Goal: Task Accomplishment & Management: Manage account settings

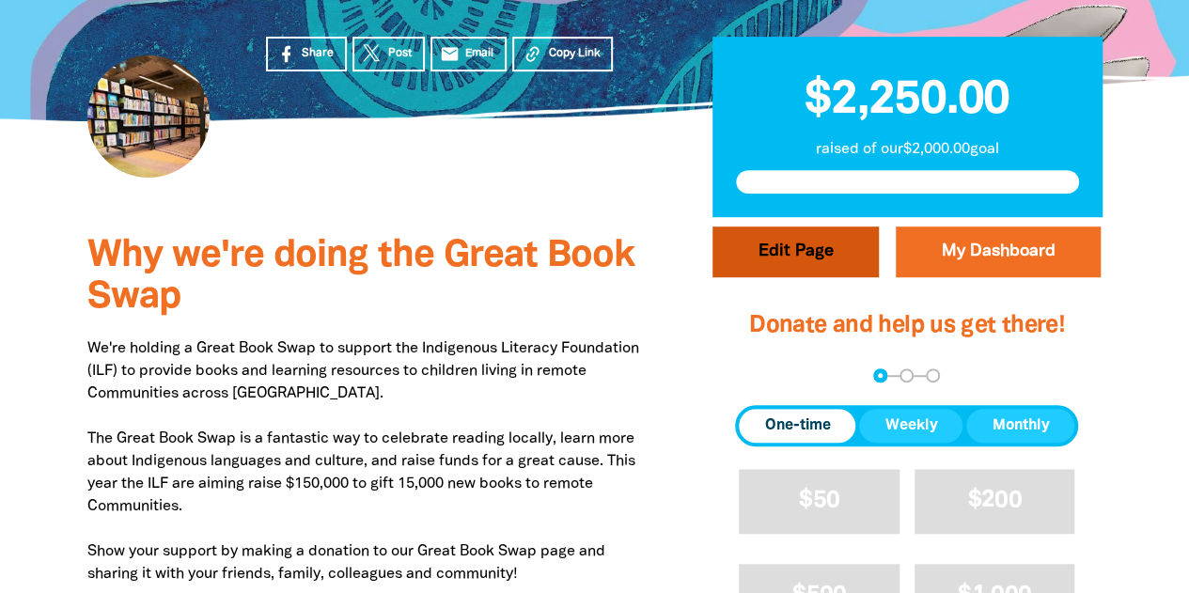
scroll to position [457, 0]
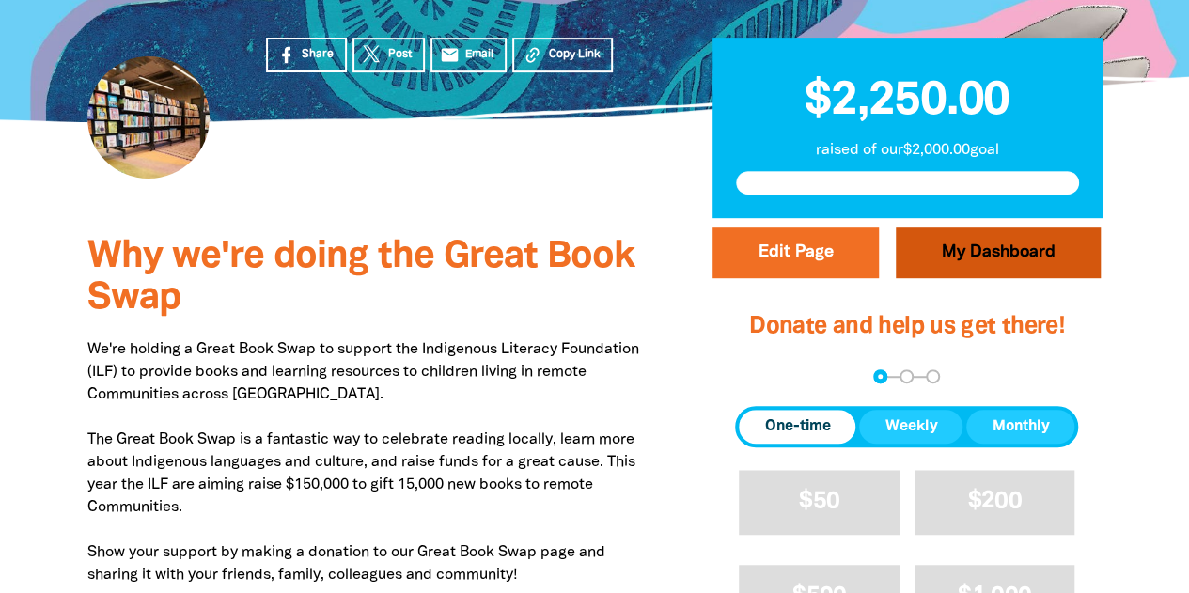
click at [990, 260] on link "My Dashboard" at bounding box center [997, 252] width 205 height 51
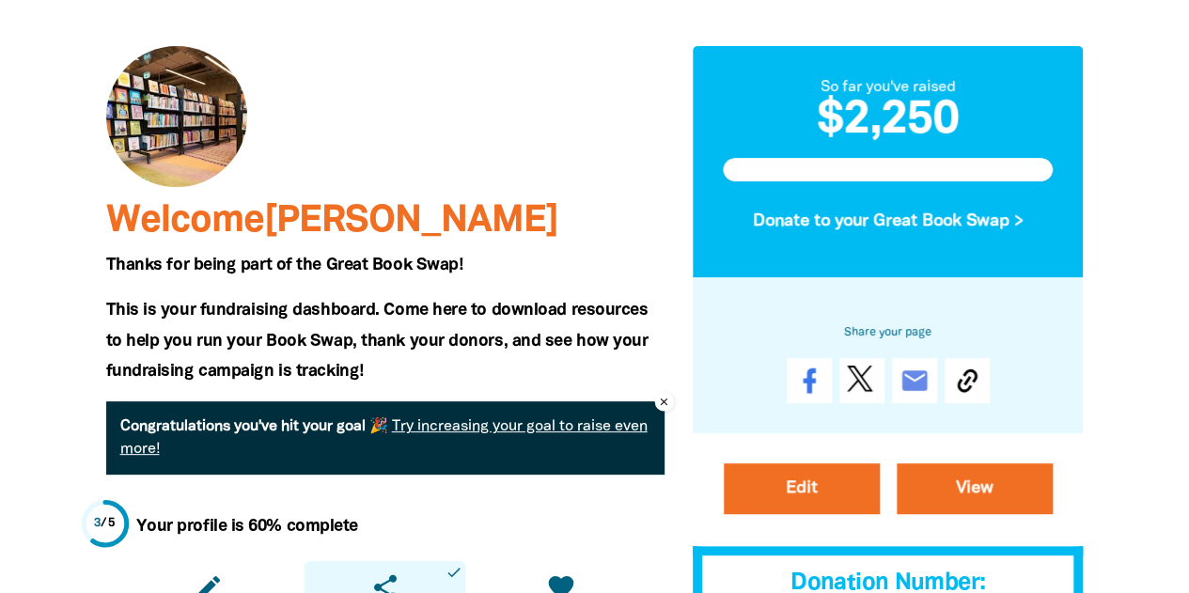
scroll to position [103, 0]
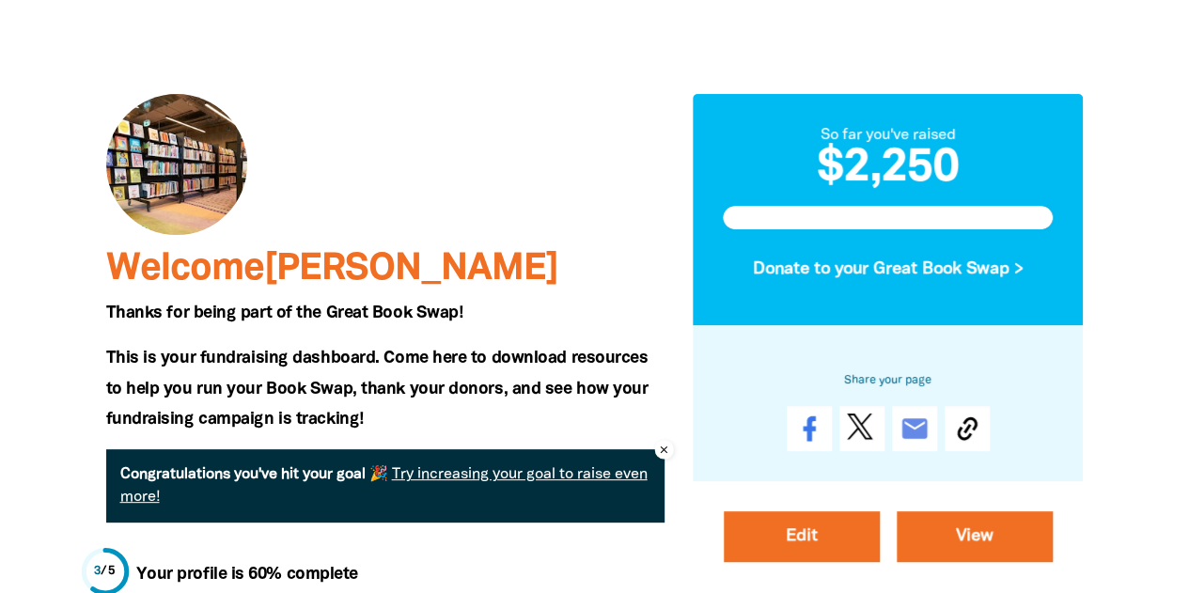
click at [665, 444] on icon "close" at bounding box center [664, 450] width 12 height 18
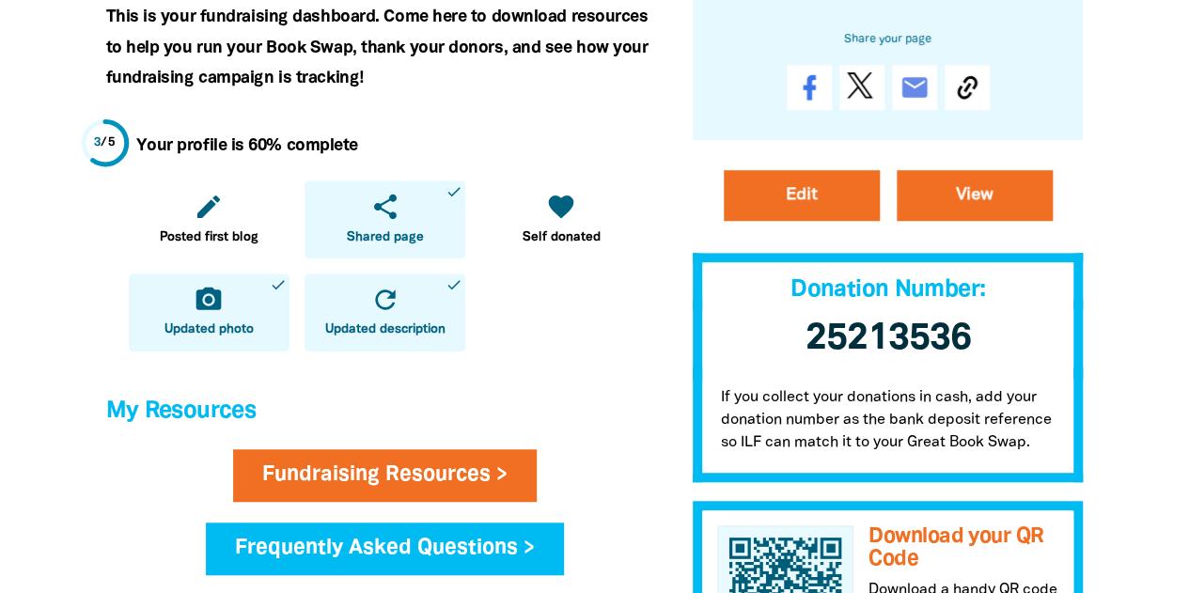
scroll to position [445, 0]
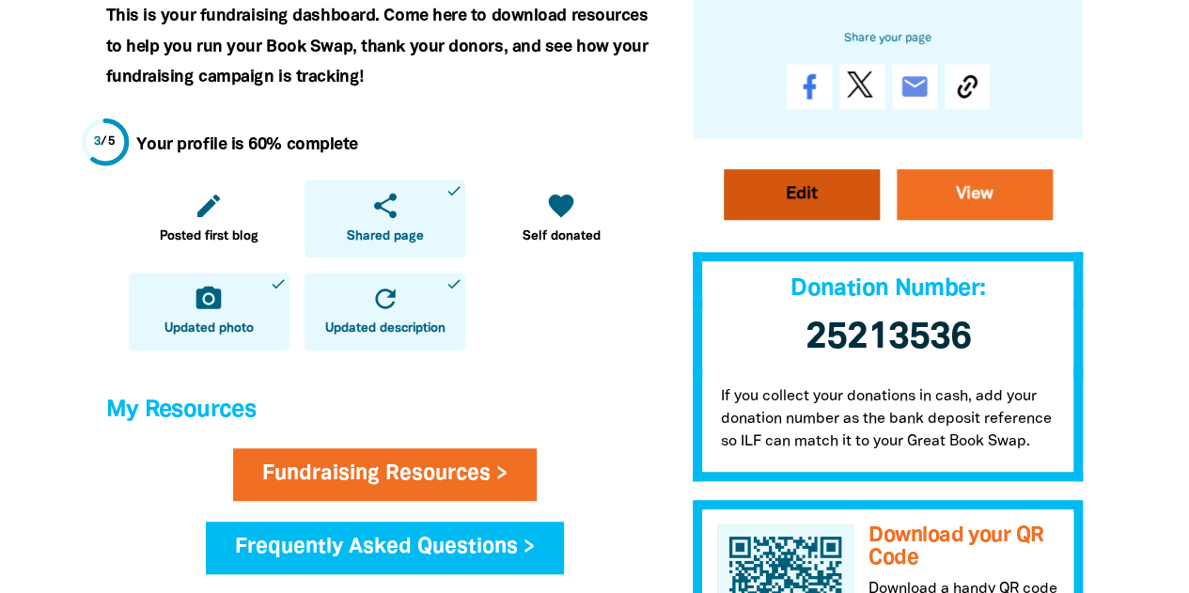
click at [832, 208] on link "Edit" at bounding box center [801, 194] width 156 height 51
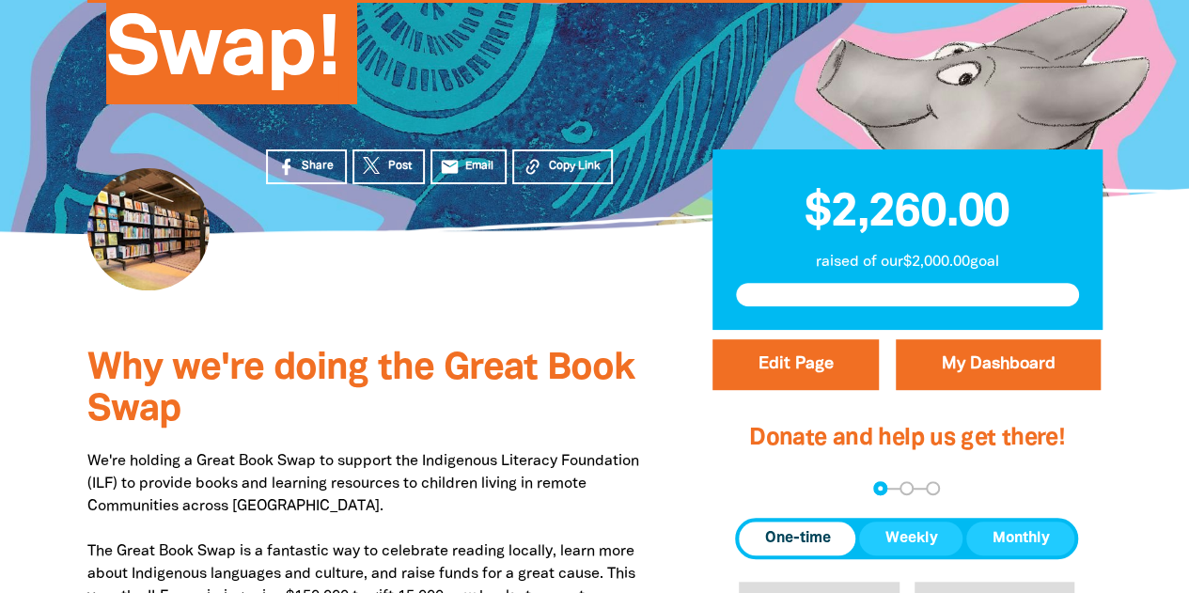
select select "Yes"
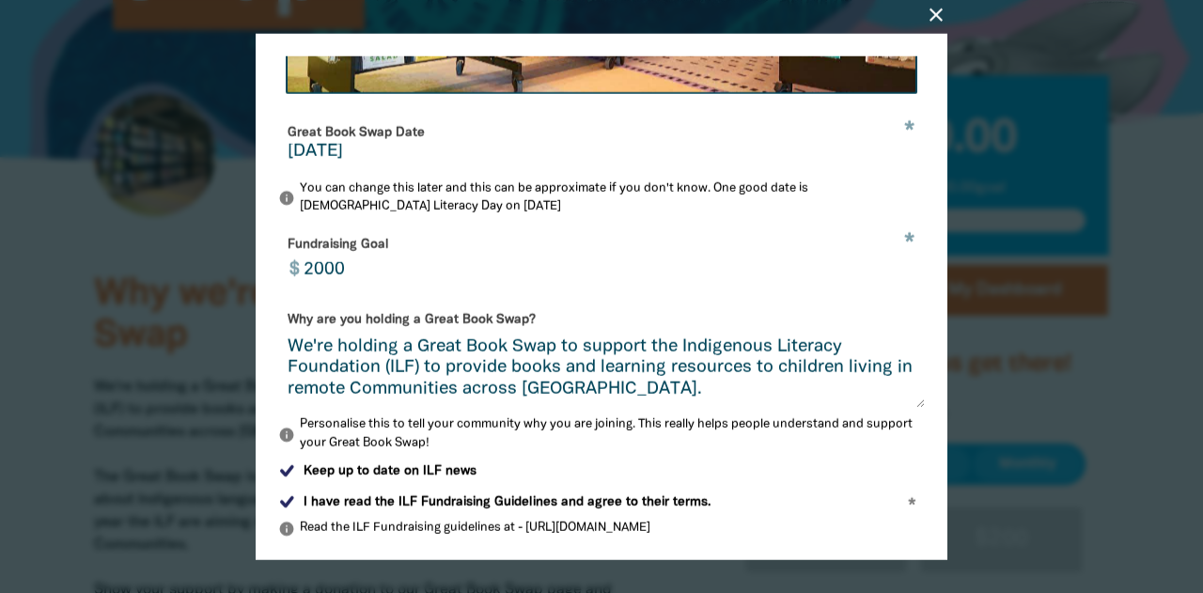
scroll to position [597, 0]
click at [371, 162] on input "11/09/2025" at bounding box center [602, 153] width 628 height 17
click at [403, 162] on input "11/09/2025" at bounding box center [602, 153] width 628 height 17
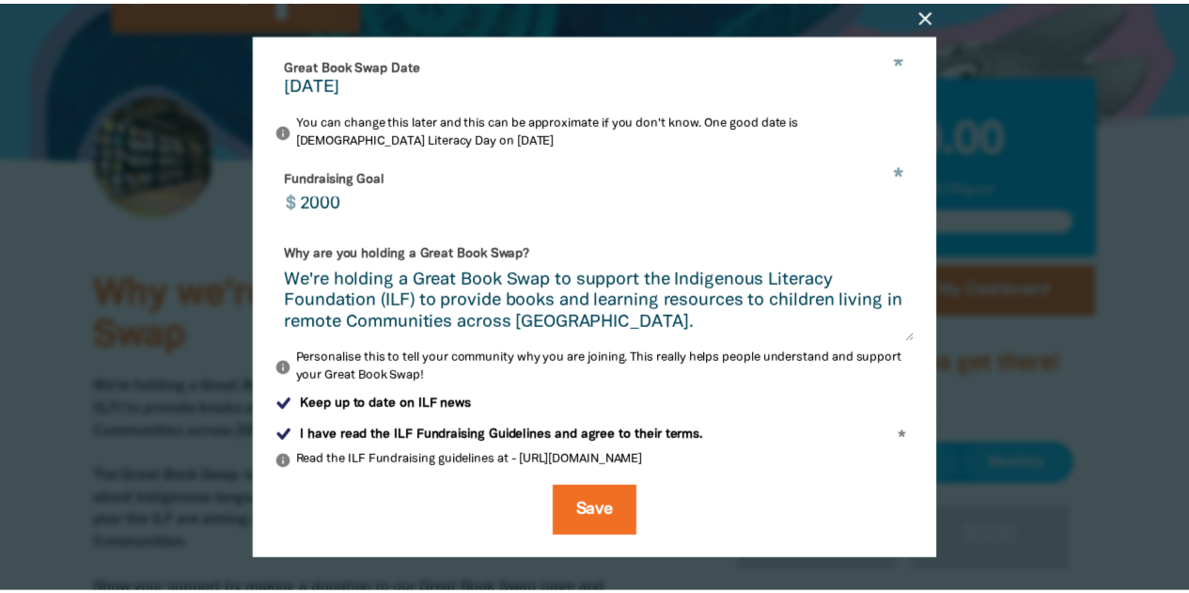
scroll to position [679, 0]
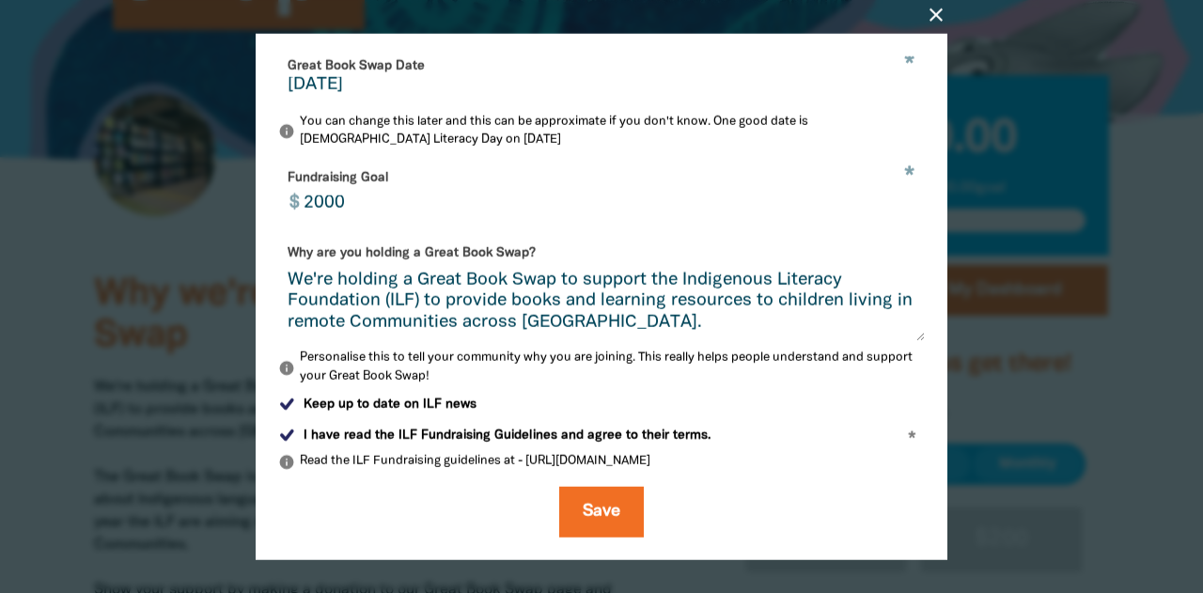
click at [928, 14] on icon "close" at bounding box center [936, 14] width 23 height 23
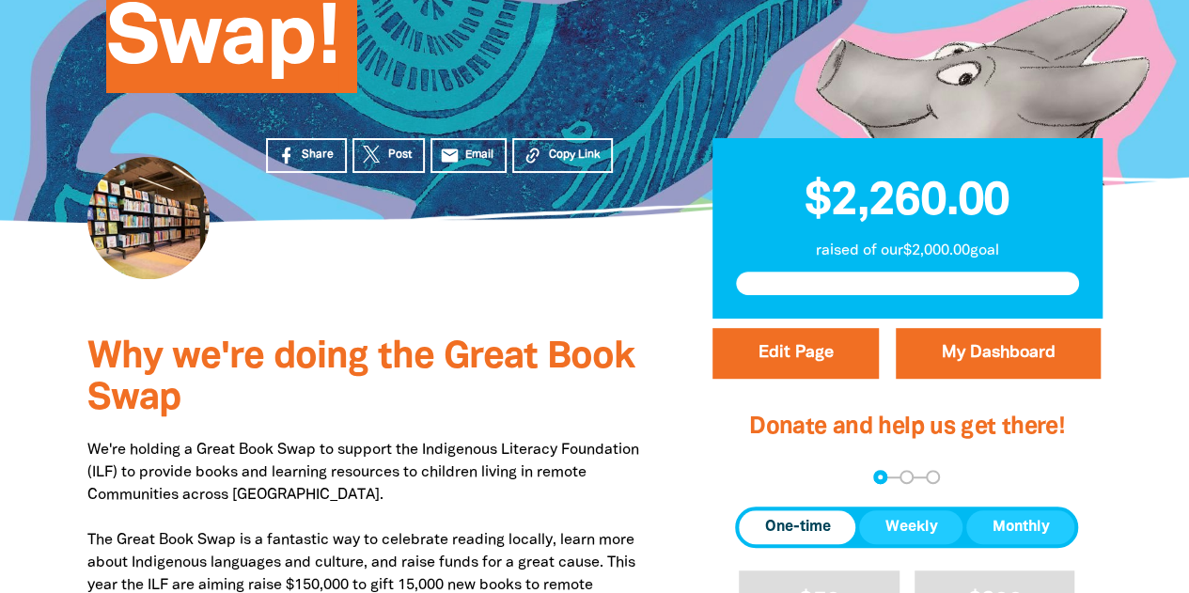
scroll to position [357, 0]
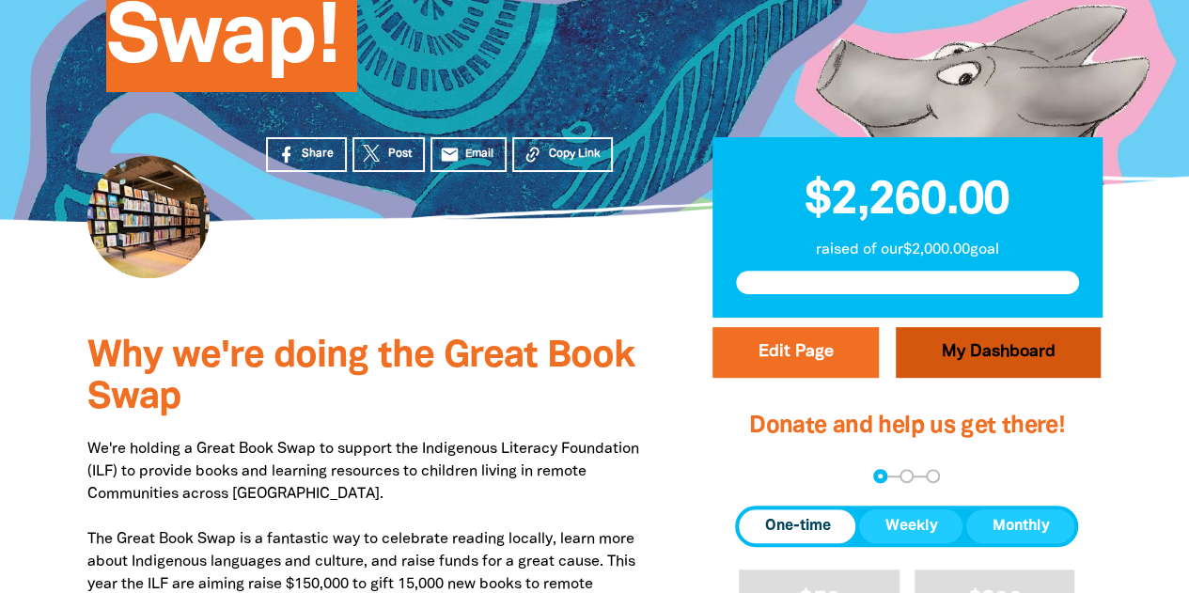
click at [987, 361] on link "My Dashboard" at bounding box center [997, 352] width 205 height 51
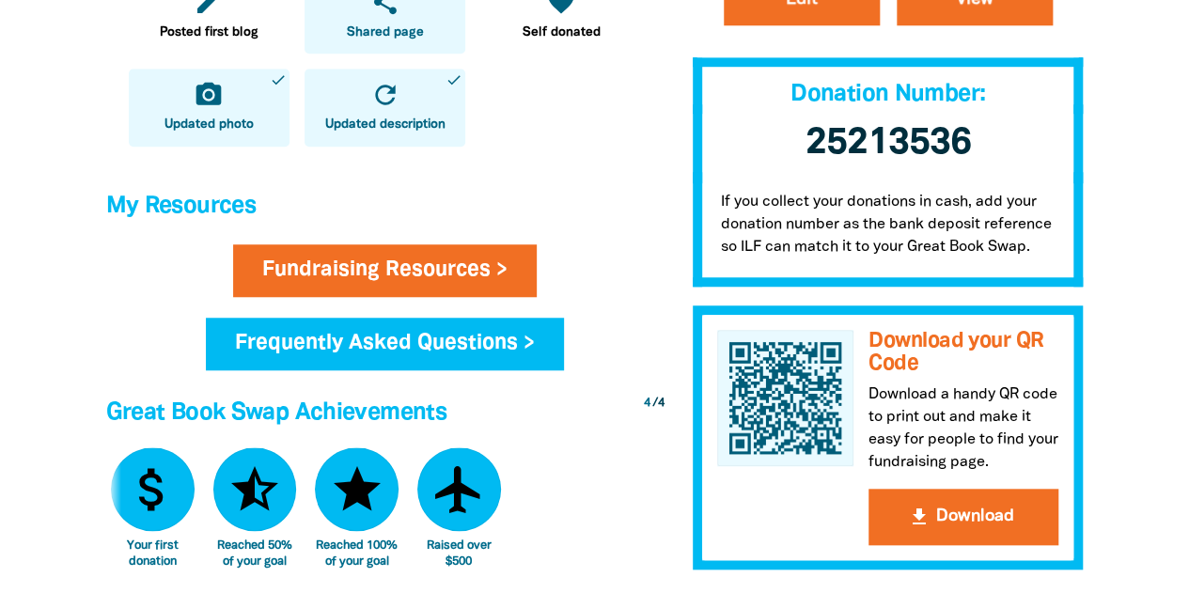
scroll to position [672, 0]
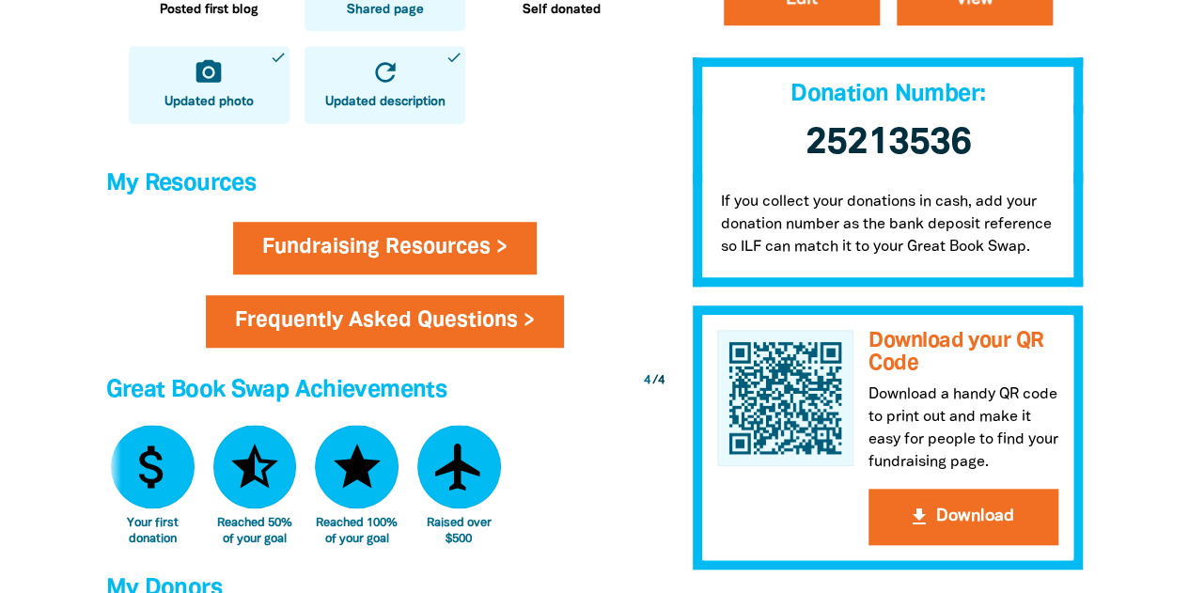
click at [426, 320] on link "Frequently Asked Questions >" at bounding box center [385, 321] width 358 height 53
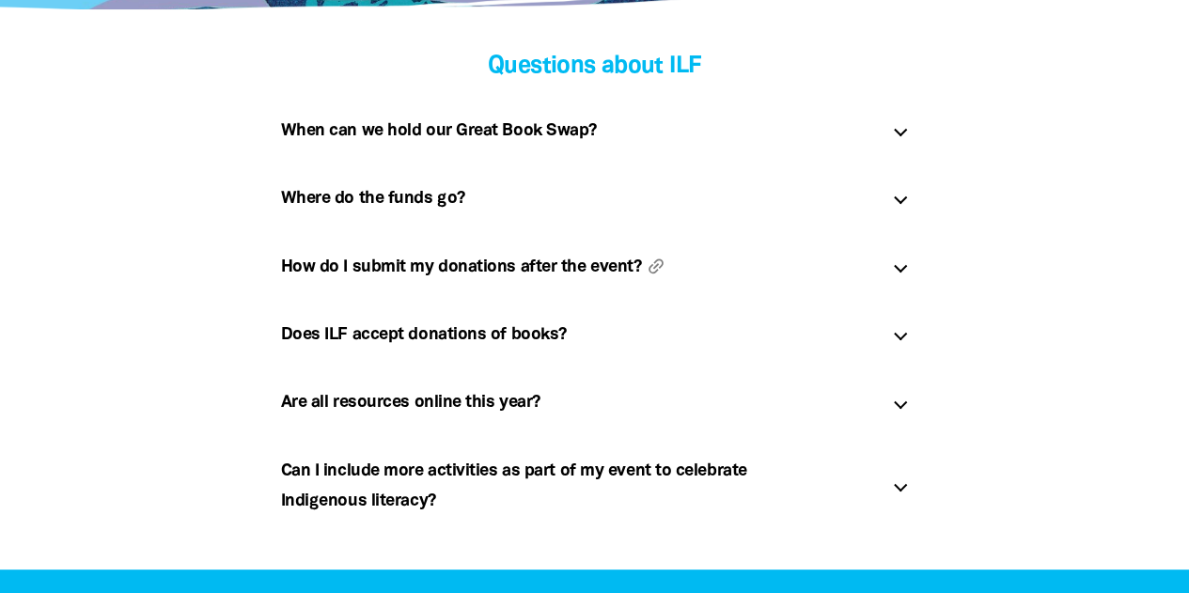
scroll to position [468, 0]
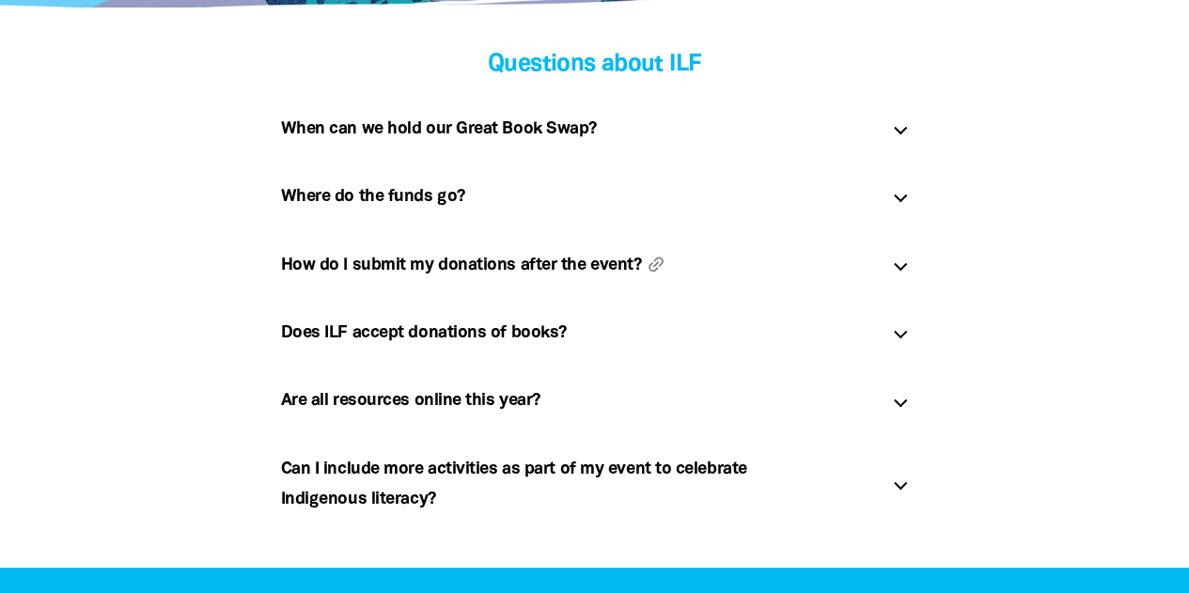
click at [525, 272] on h5 "How do I submit my donations after the event? link" at bounding box center [579, 265] width 597 height 30
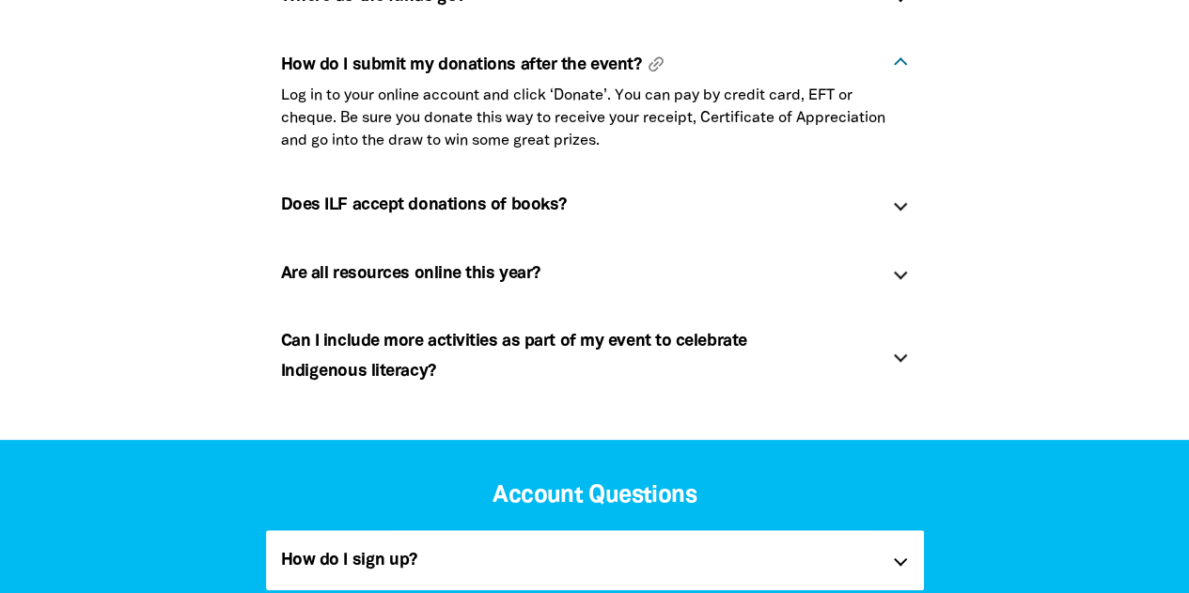
scroll to position [684, 0]
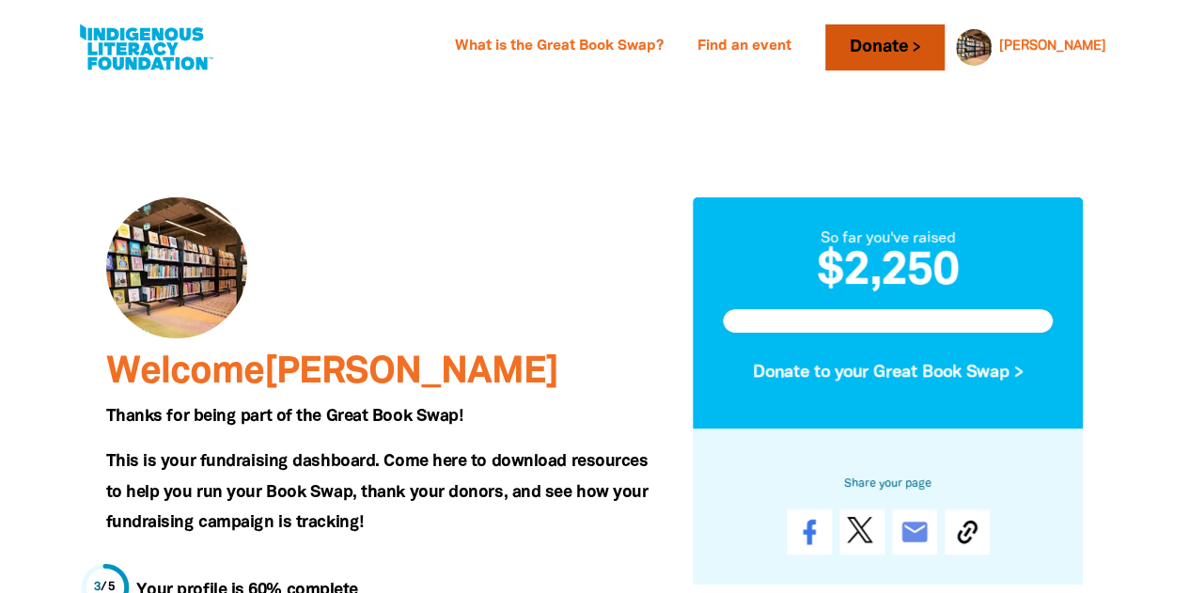
click at [943, 55] on link "Donate" at bounding box center [884, 47] width 118 height 46
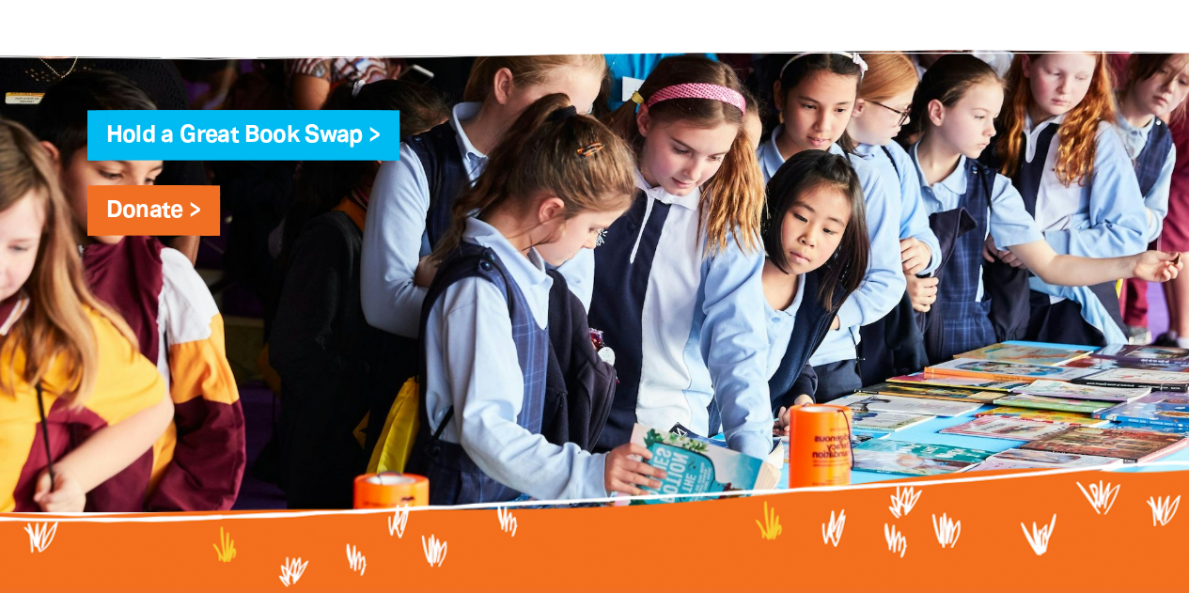
scroll to position [1967, 0]
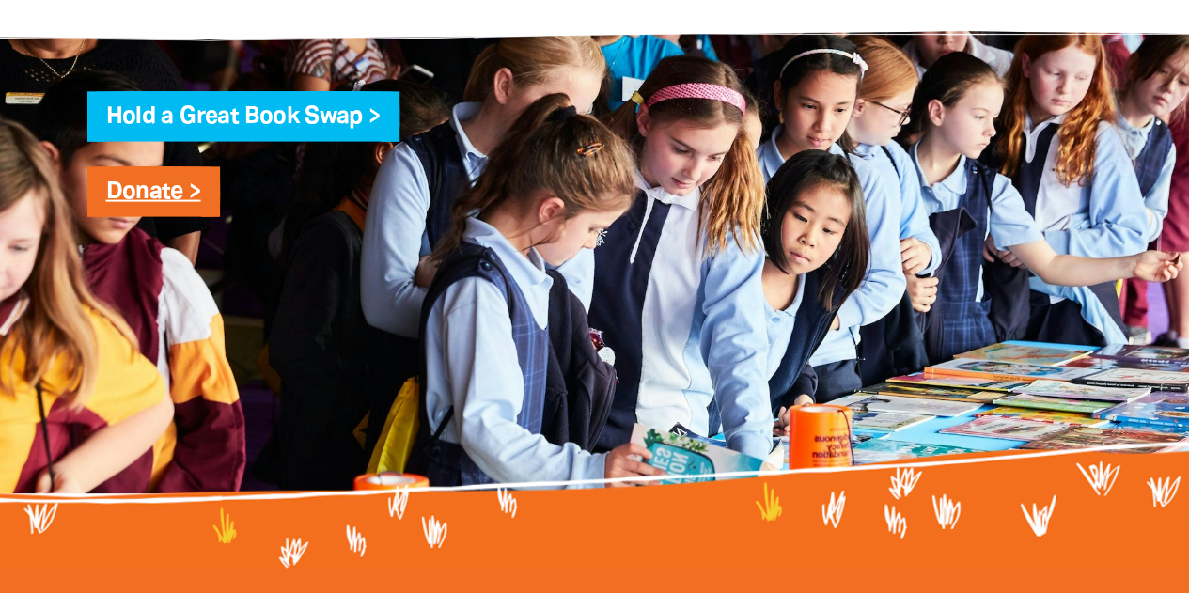
click at [161, 203] on link "Donate >" at bounding box center [153, 192] width 95 height 22
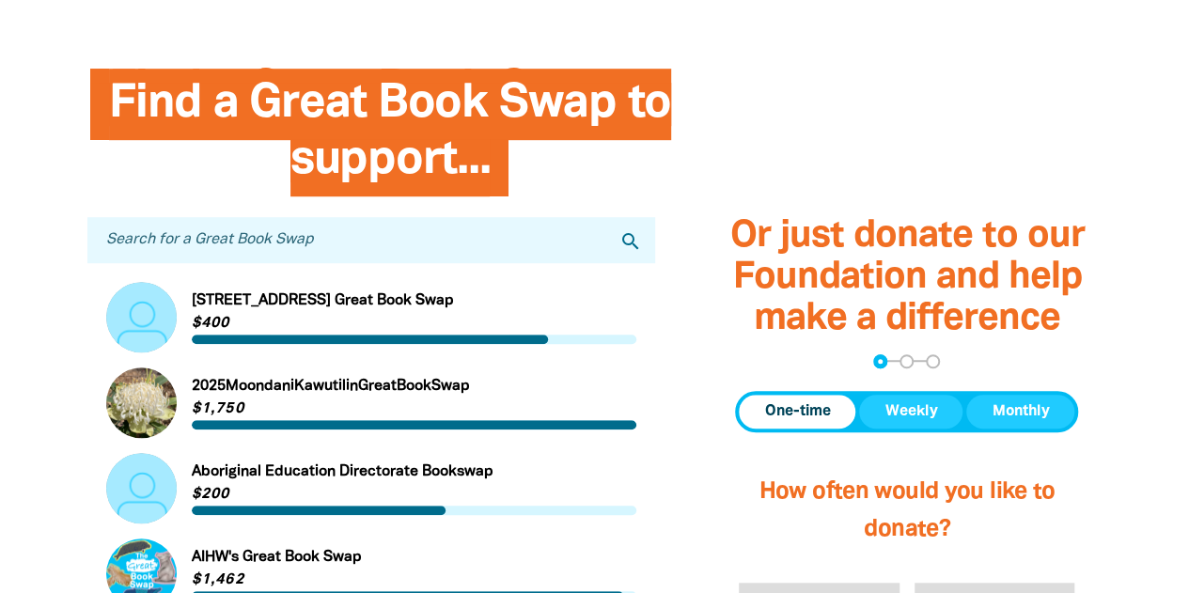
scroll to position [508, 0]
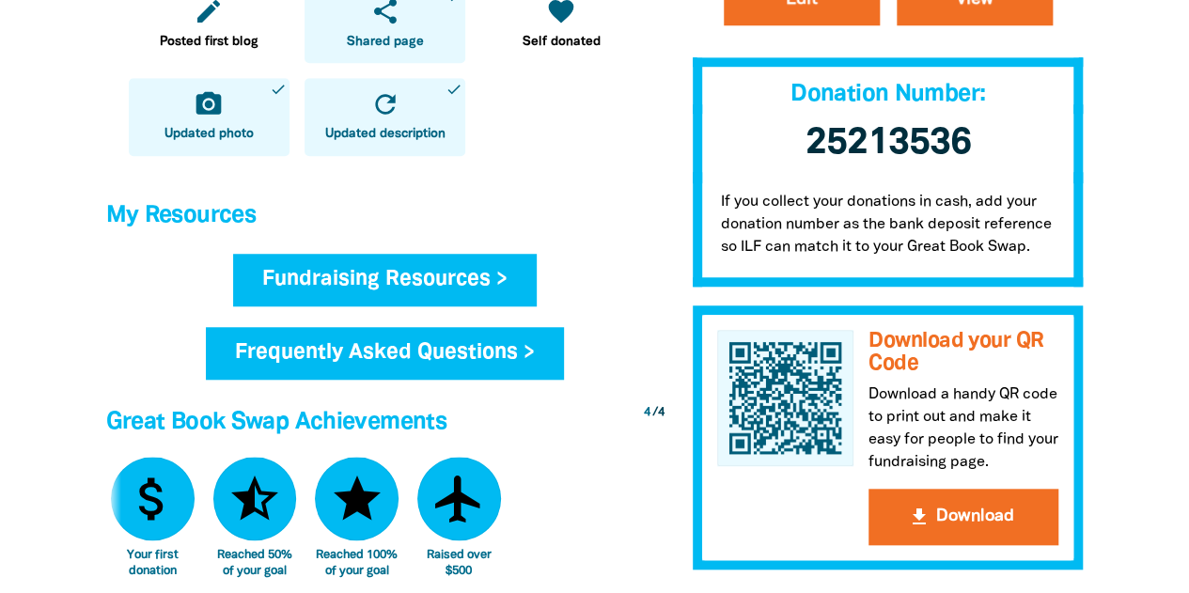
scroll to position [641, 0]
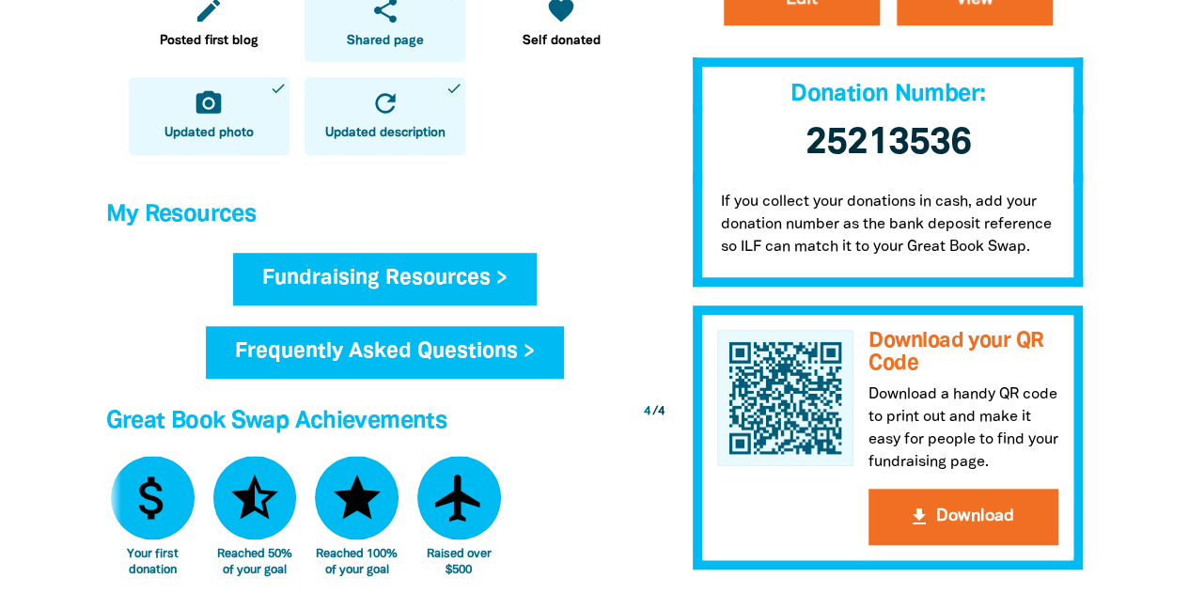
click at [465, 273] on link "Fundraising Resources >" at bounding box center [384, 279] width 303 height 53
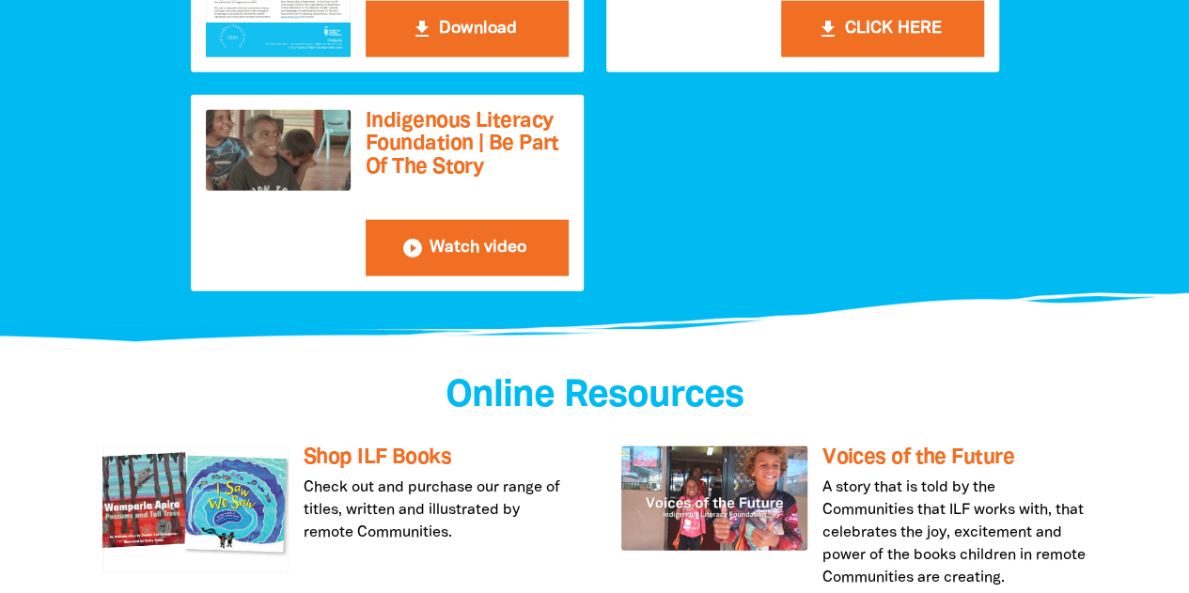
scroll to position [2279, 0]
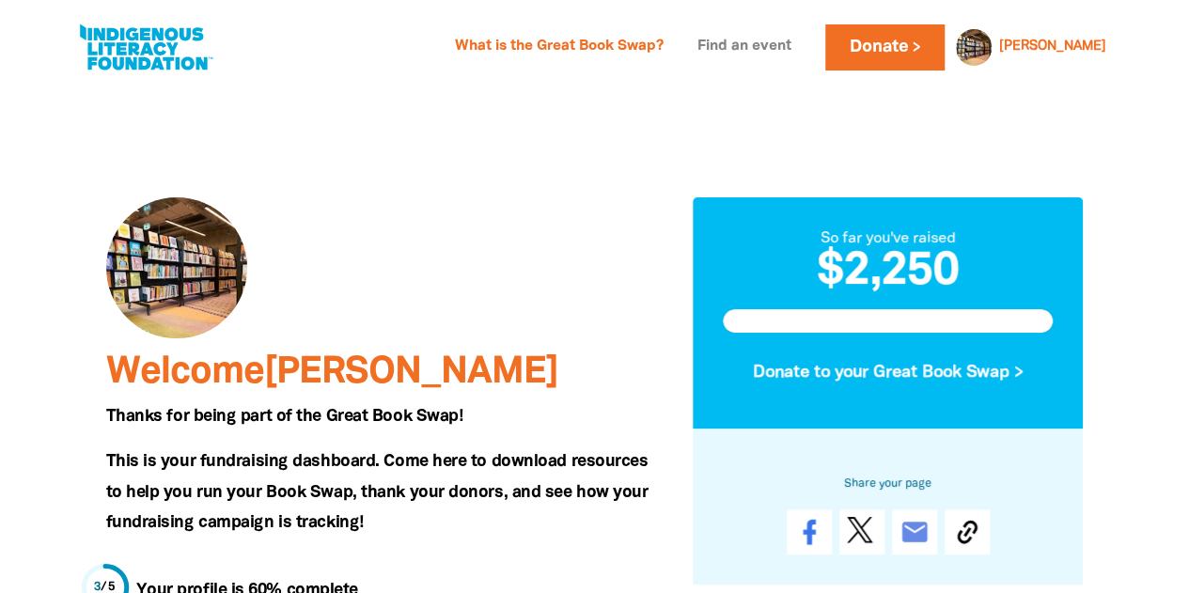
click at [802, 48] on link "Find an event" at bounding box center [744, 47] width 117 height 30
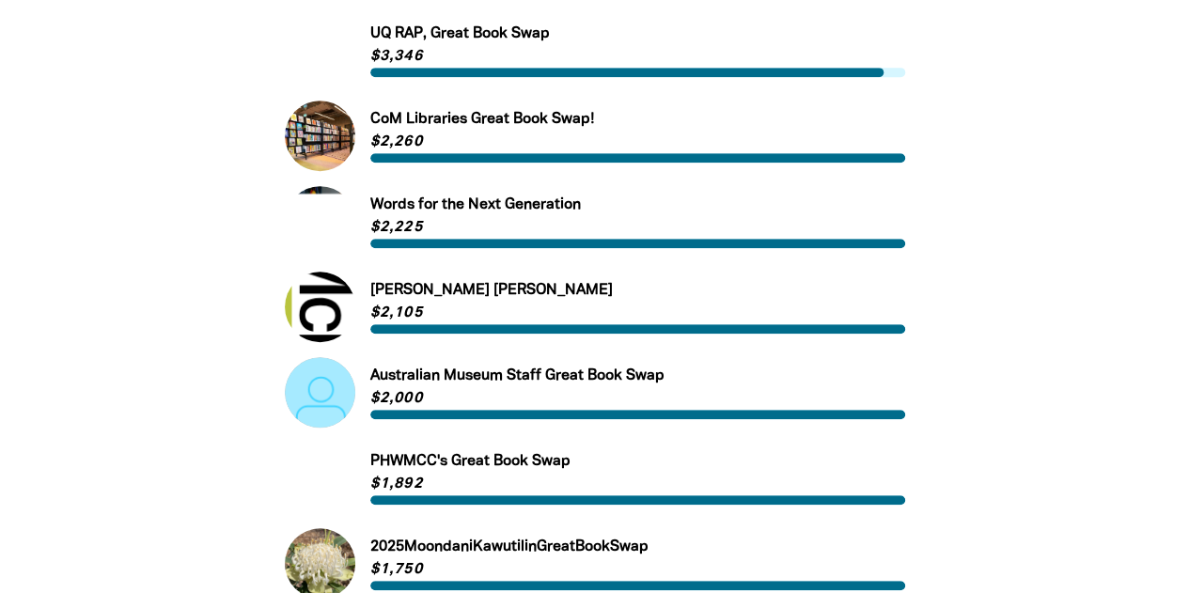
scroll to position [447, 0]
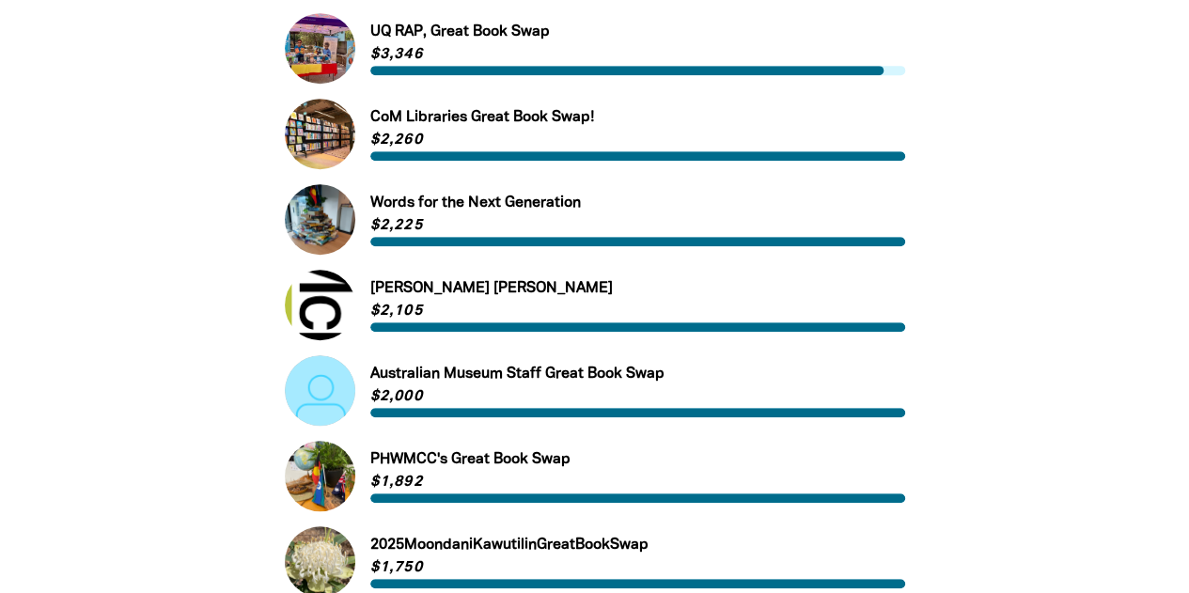
click at [486, 23] on link "Link to UQ RAP, Great Book Swap" at bounding box center [595, 48] width 620 height 70
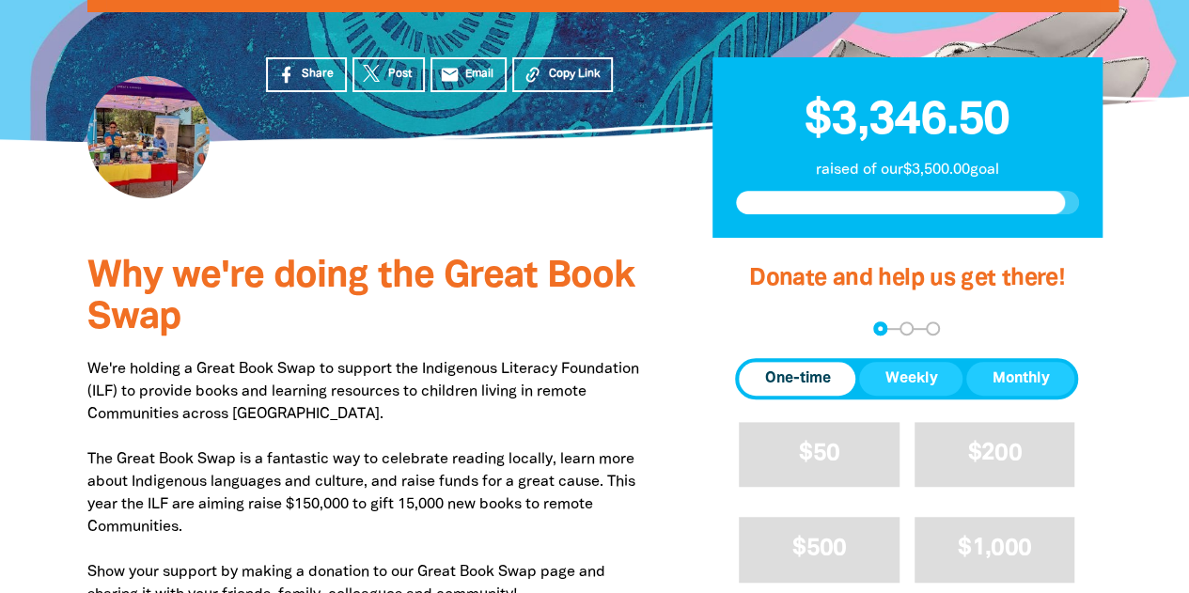
scroll to position [392, 0]
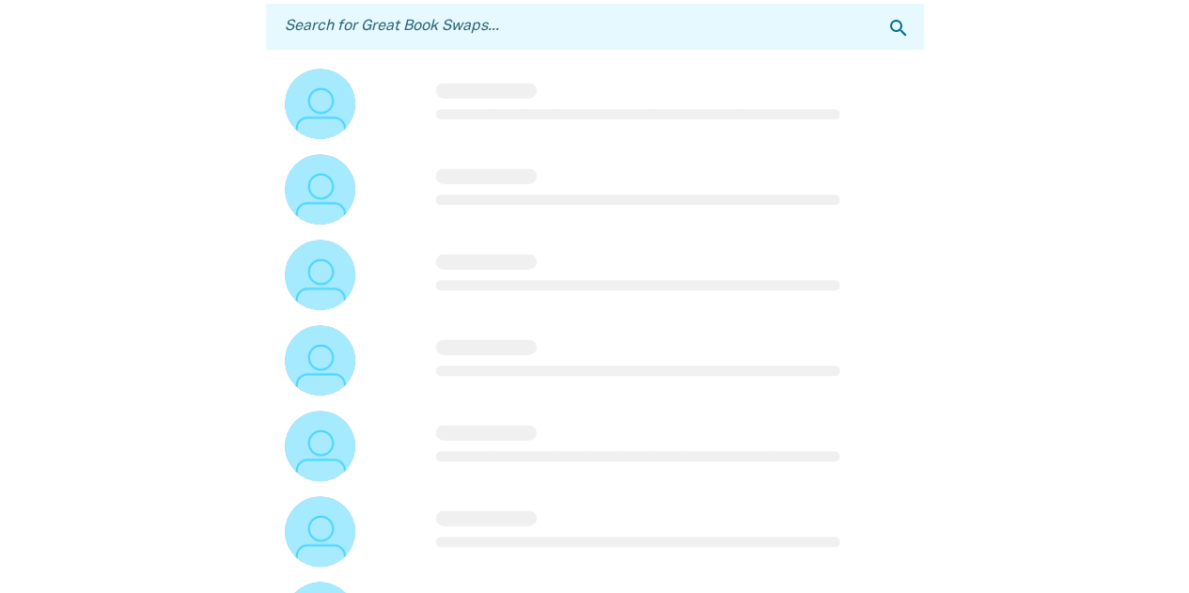
scroll to position [447, 0]
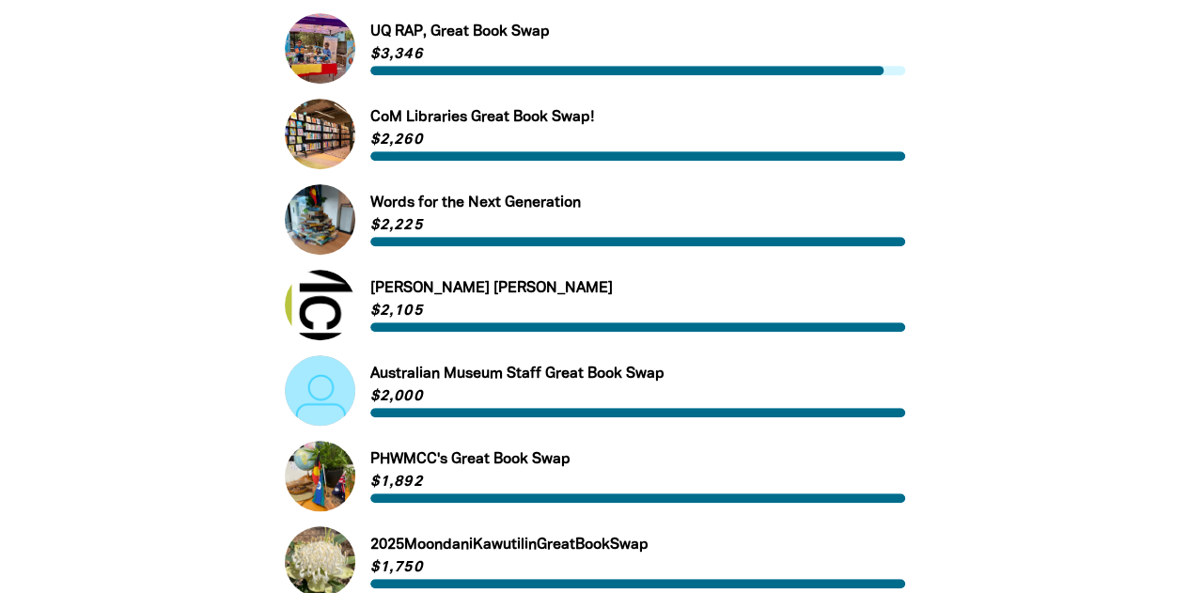
click at [505, 208] on link "Link to Words for the Next Generation" at bounding box center [595, 219] width 620 height 70
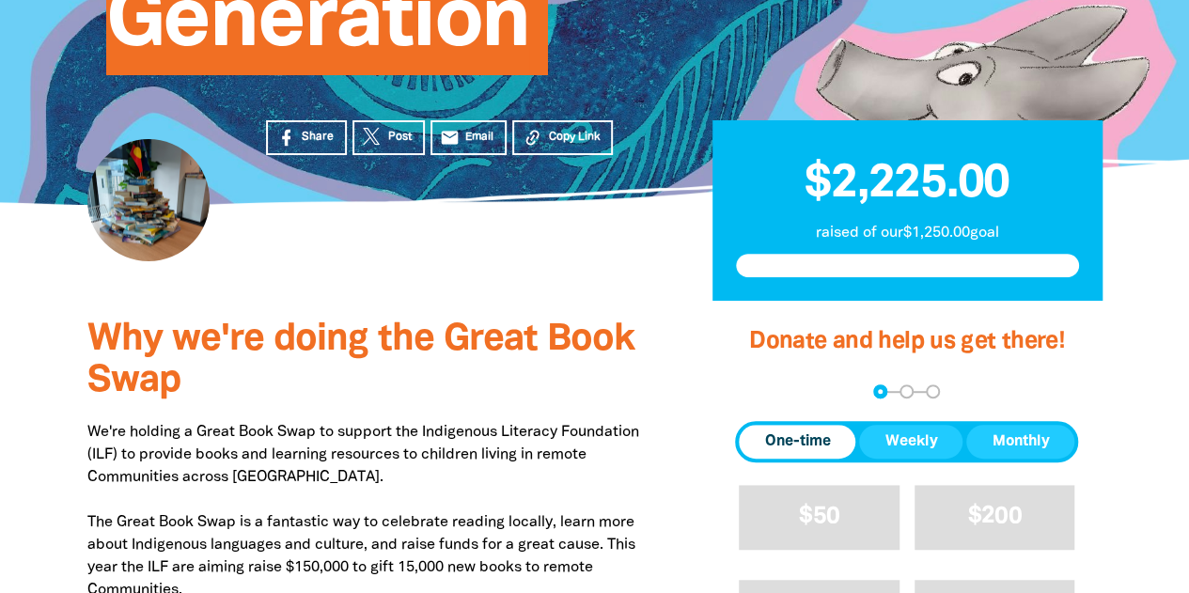
scroll to position [443, 0]
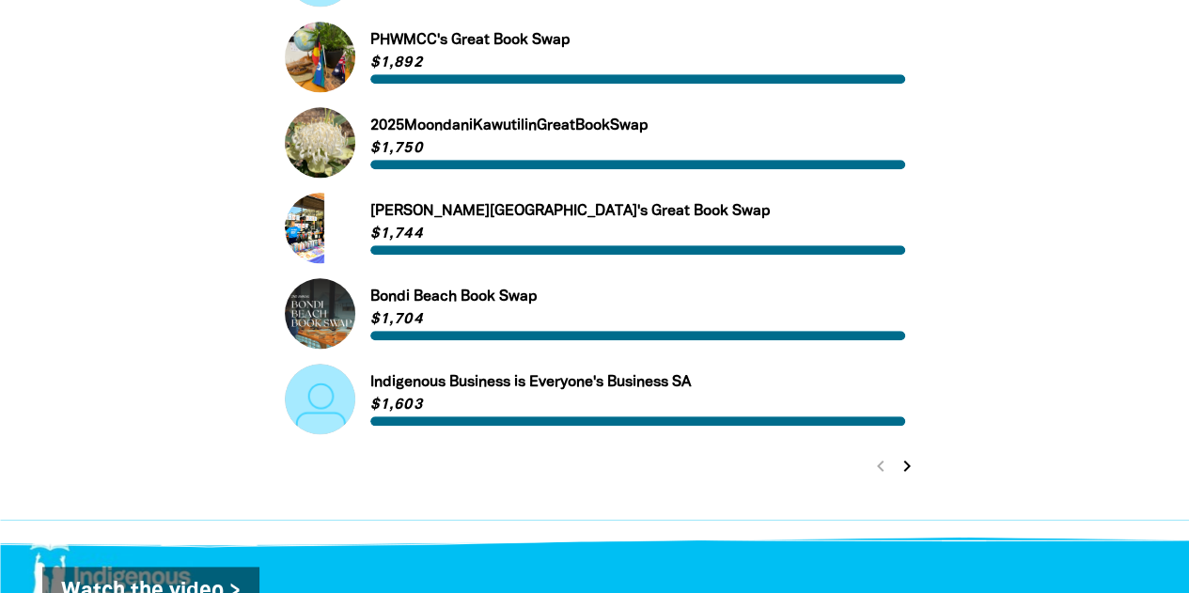
scroll to position [878, 0]
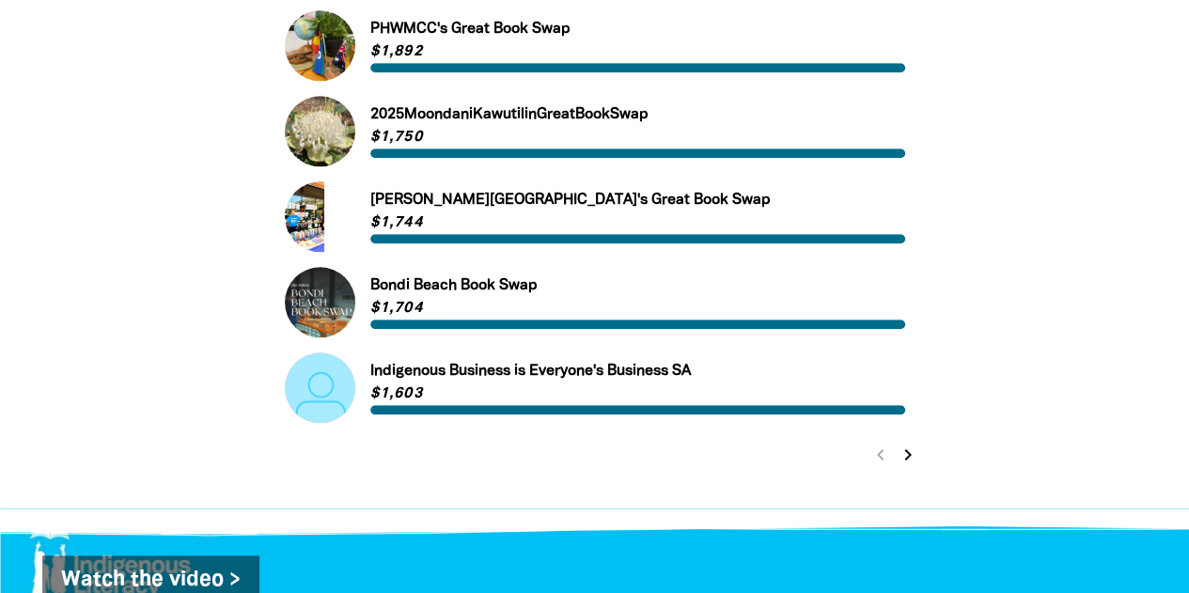
click at [900, 466] on icon "chevron_right" at bounding box center [907, 454] width 23 height 23
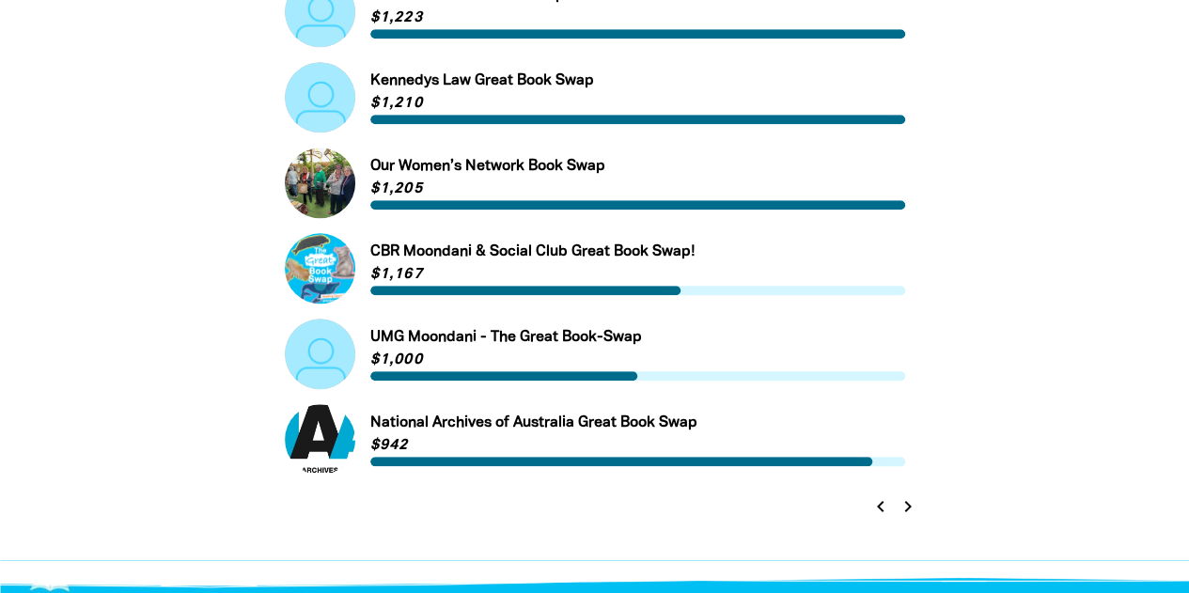
scroll to position [837, 0]
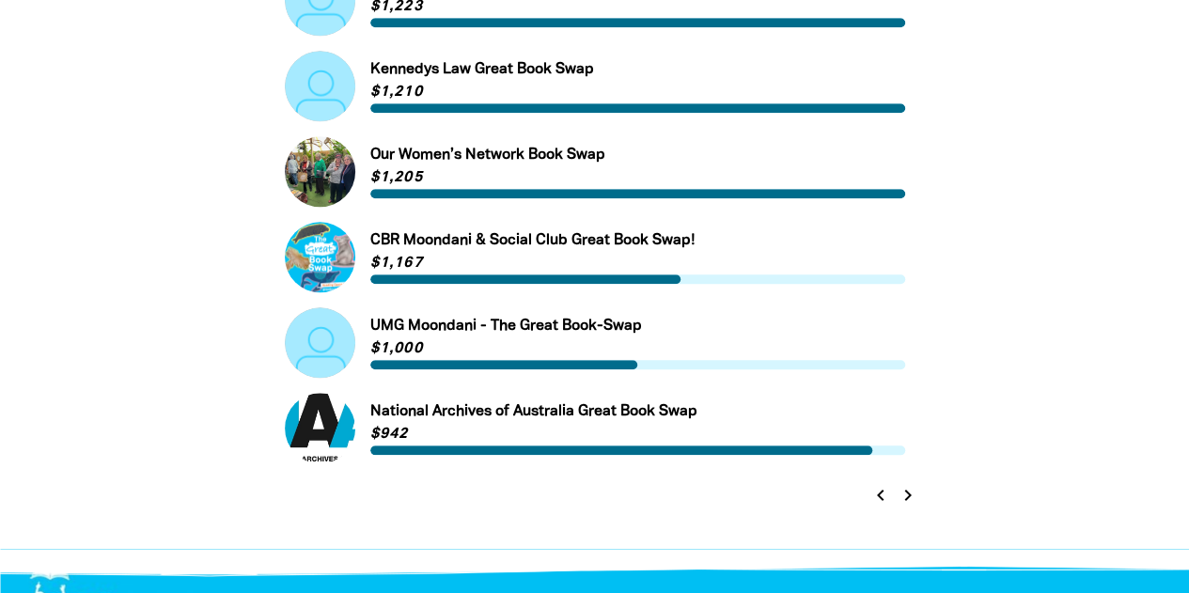
click at [911, 504] on icon "chevron_right" at bounding box center [907, 495] width 23 height 23
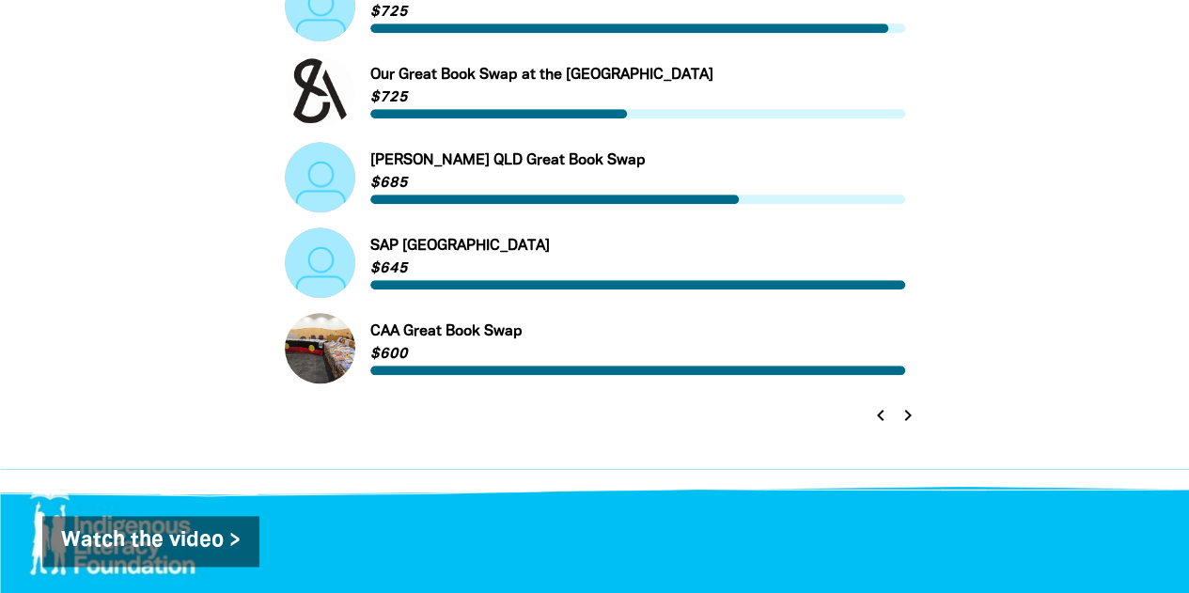
scroll to position [935, 0]
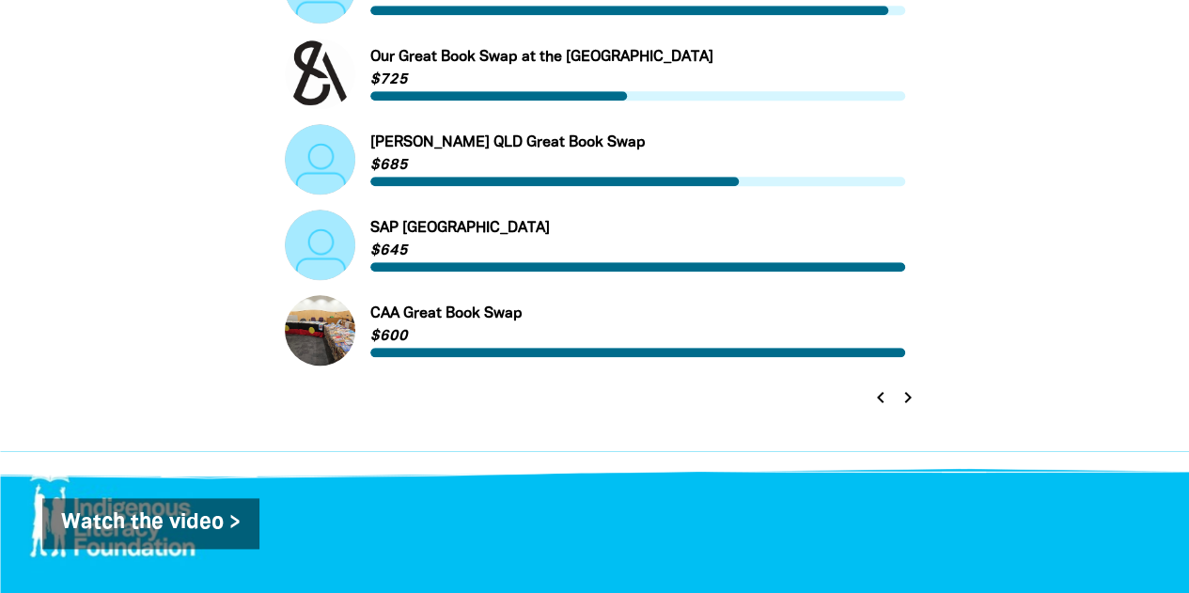
click at [904, 399] on icon "chevron_right" at bounding box center [907, 397] width 23 height 23
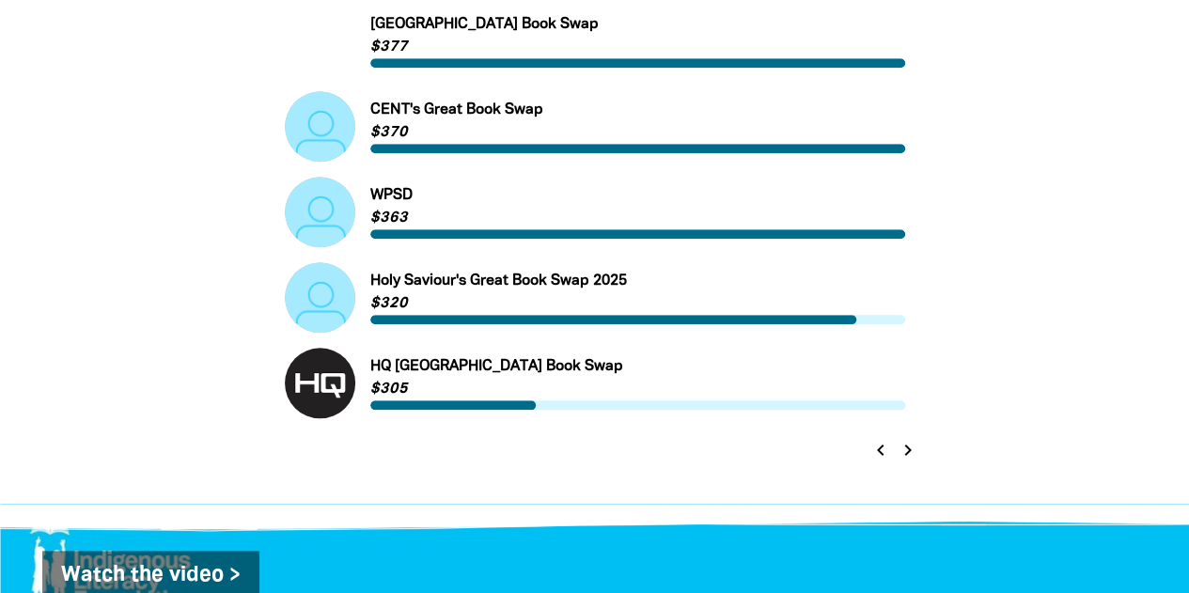
scroll to position [879, 0]
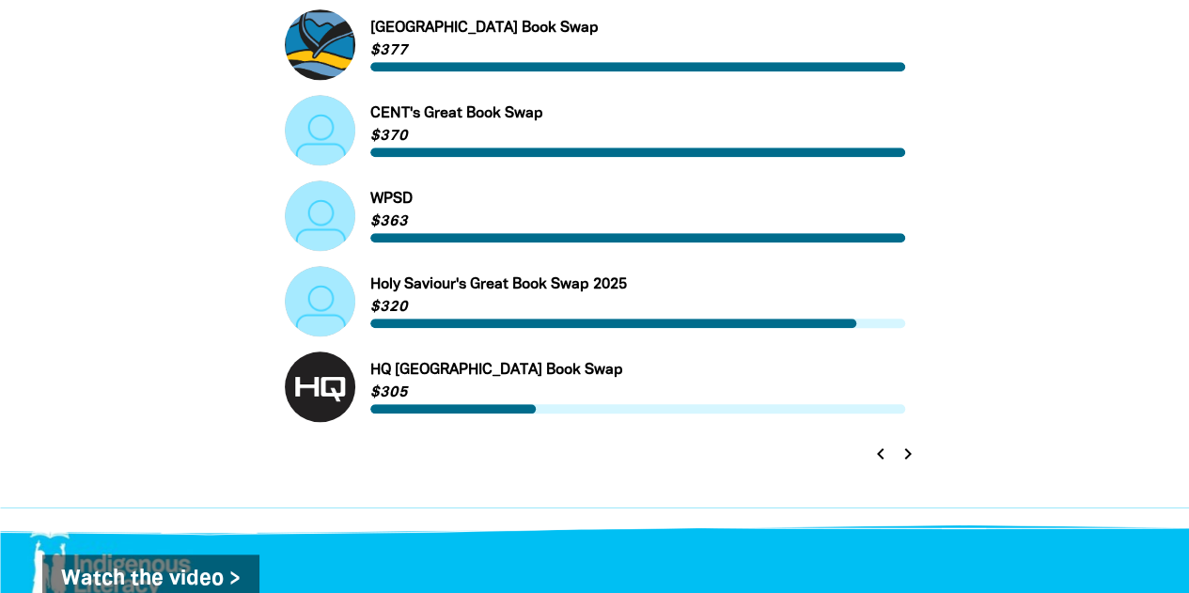
click at [906, 461] on icon "chevron_right" at bounding box center [907, 454] width 23 height 23
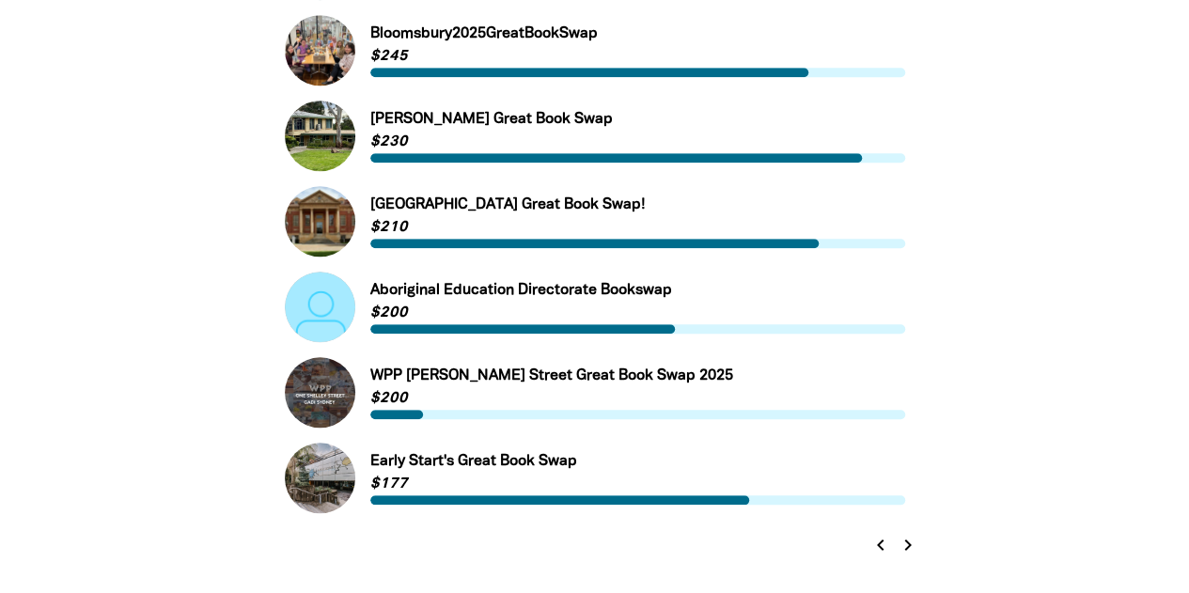
scroll to position [789, 0]
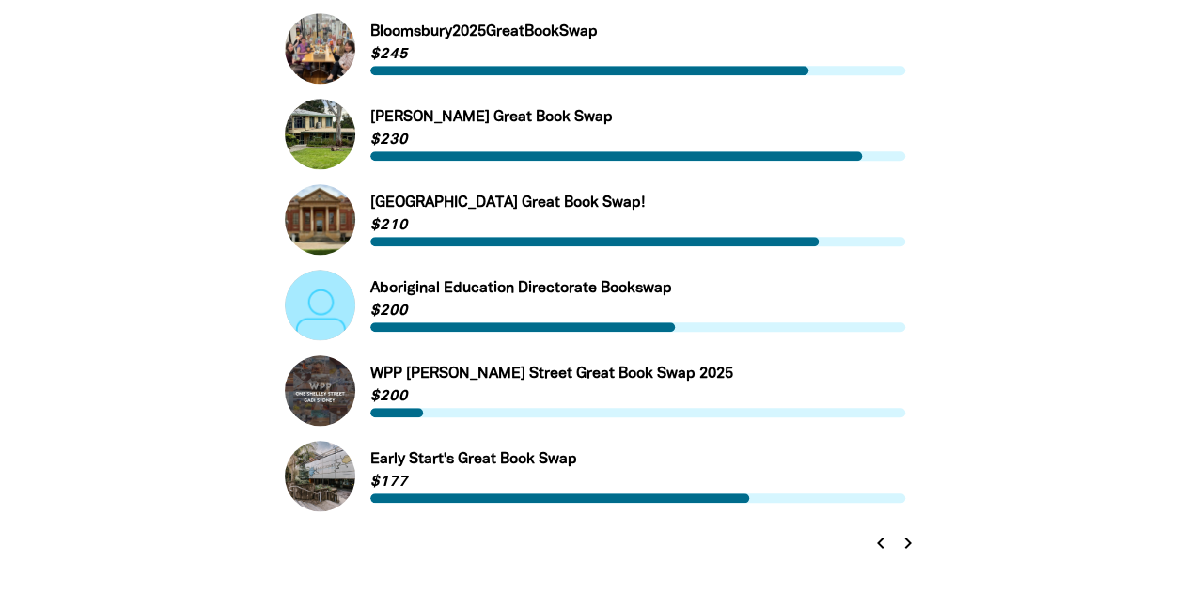
click at [900, 540] on icon "chevron_right" at bounding box center [907, 543] width 23 height 23
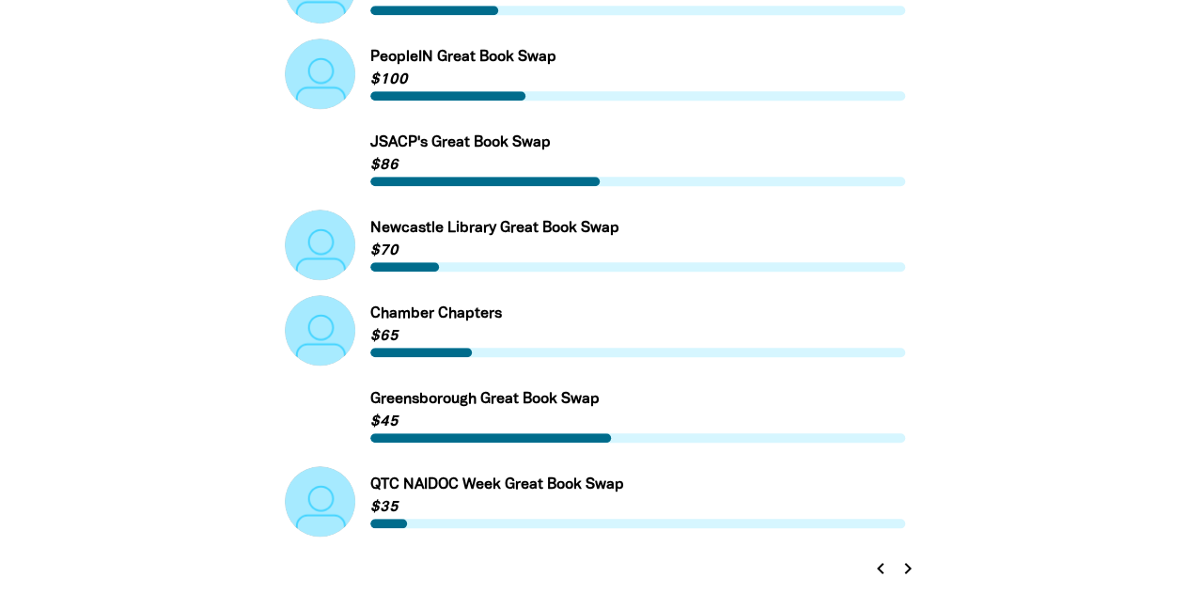
scroll to position [781, 0]
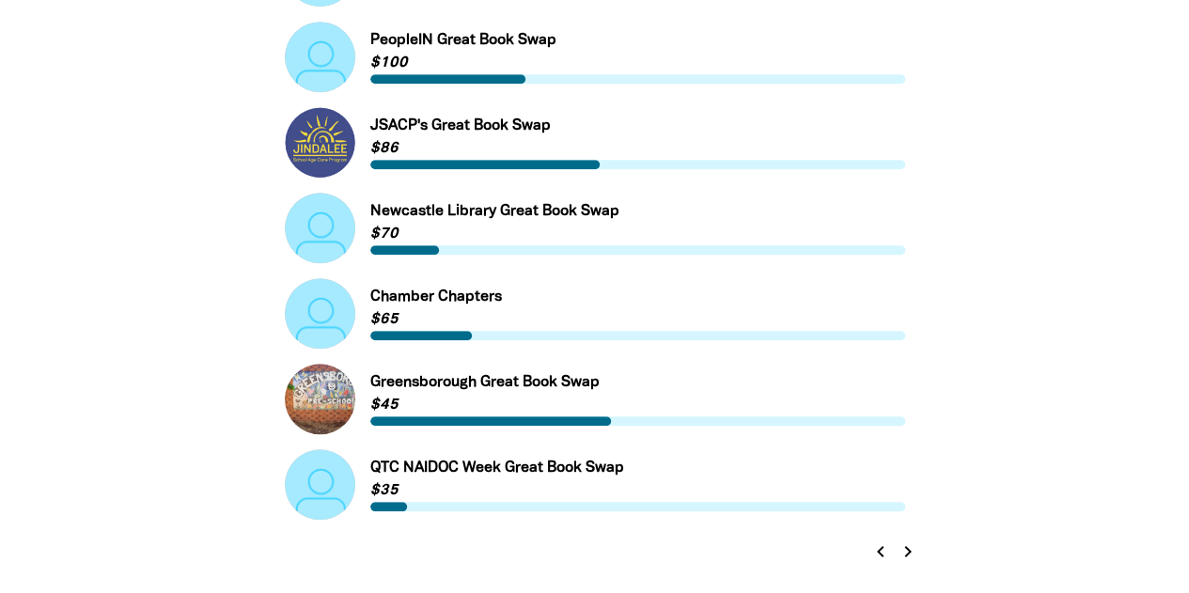
click at [910, 555] on icon "chevron_right" at bounding box center [907, 551] width 23 height 23
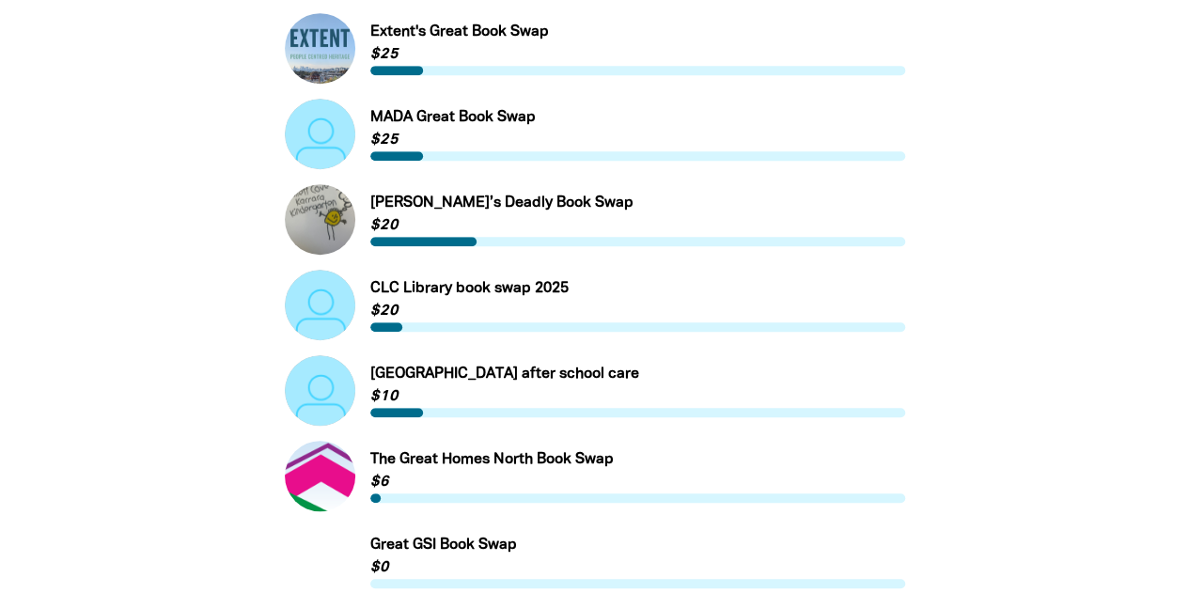
scroll to position [446, 0]
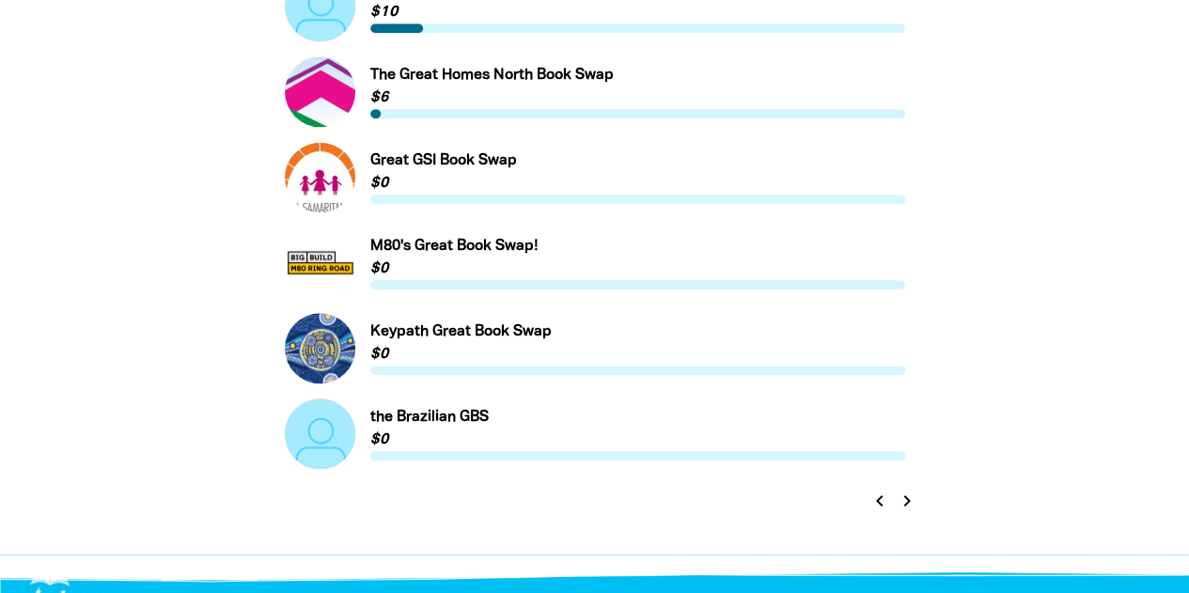
click at [872, 506] on icon "chevron_left" at bounding box center [879, 501] width 23 height 23
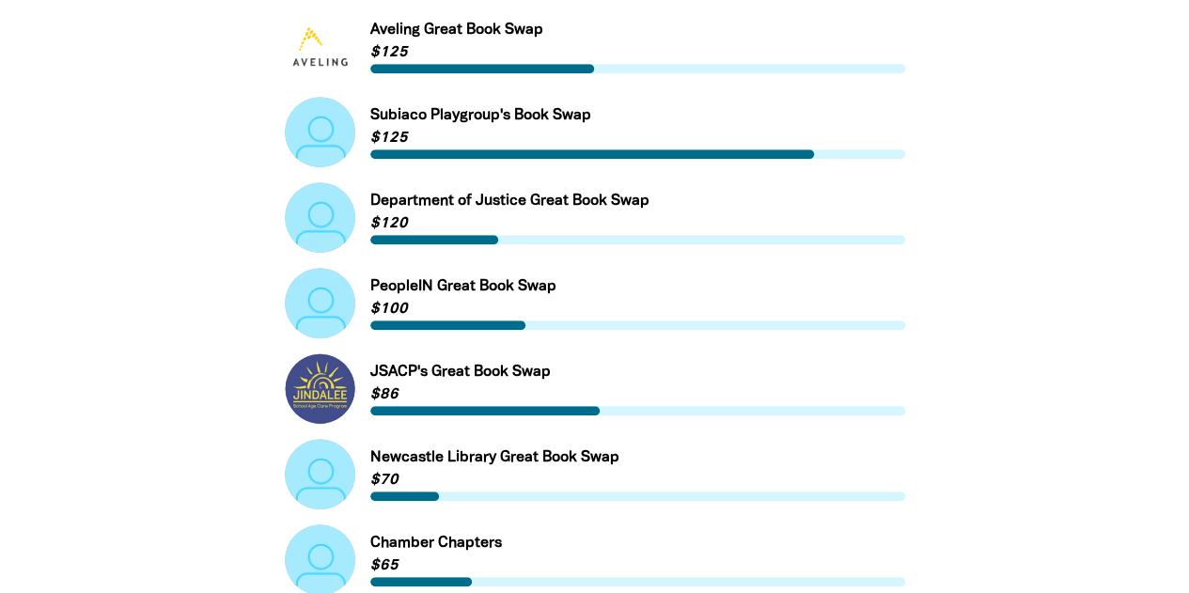
scroll to position [561, 0]
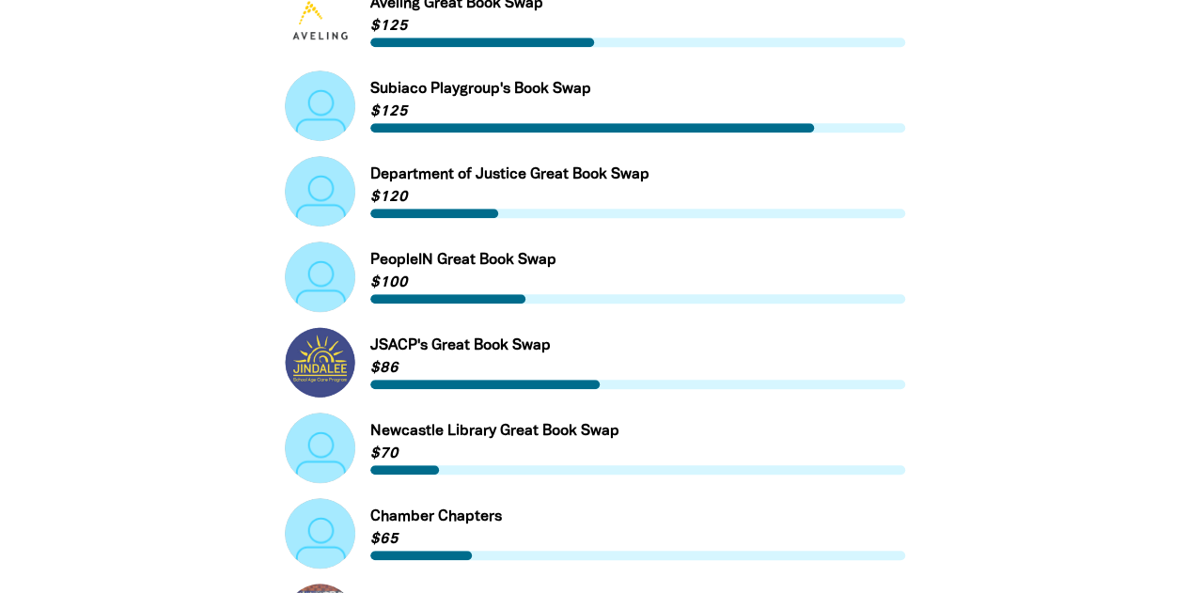
click at [527, 434] on link "Link to Newcastle Library Great Book Swap" at bounding box center [595, 447] width 620 height 70
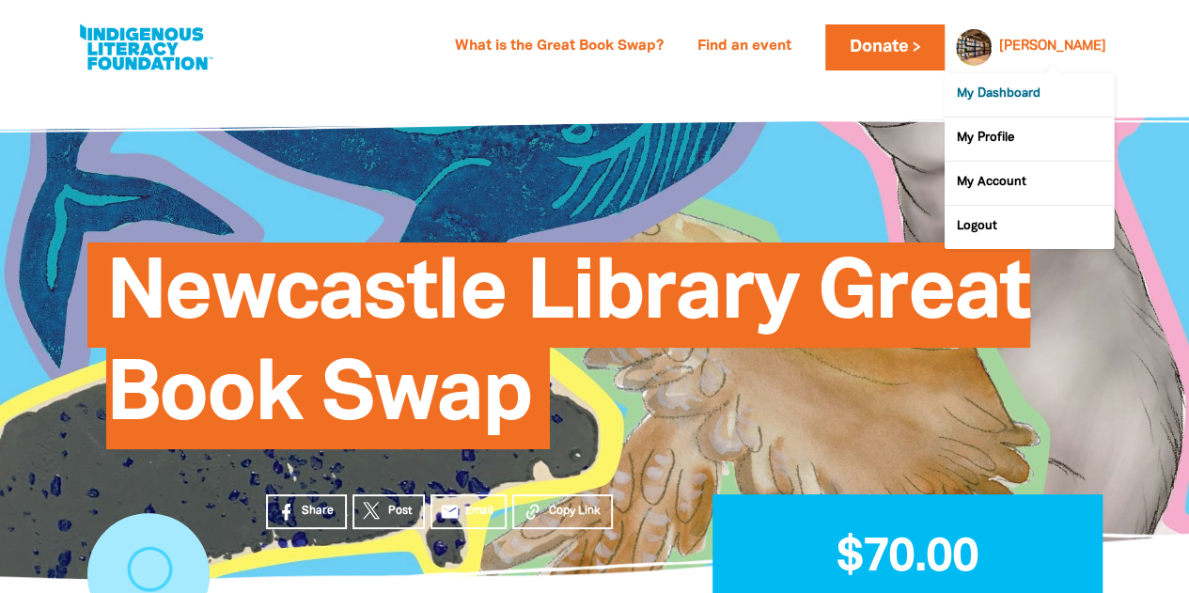
click at [999, 101] on link "My Dashboard" at bounding box center [1028, 94] width 169 height 43
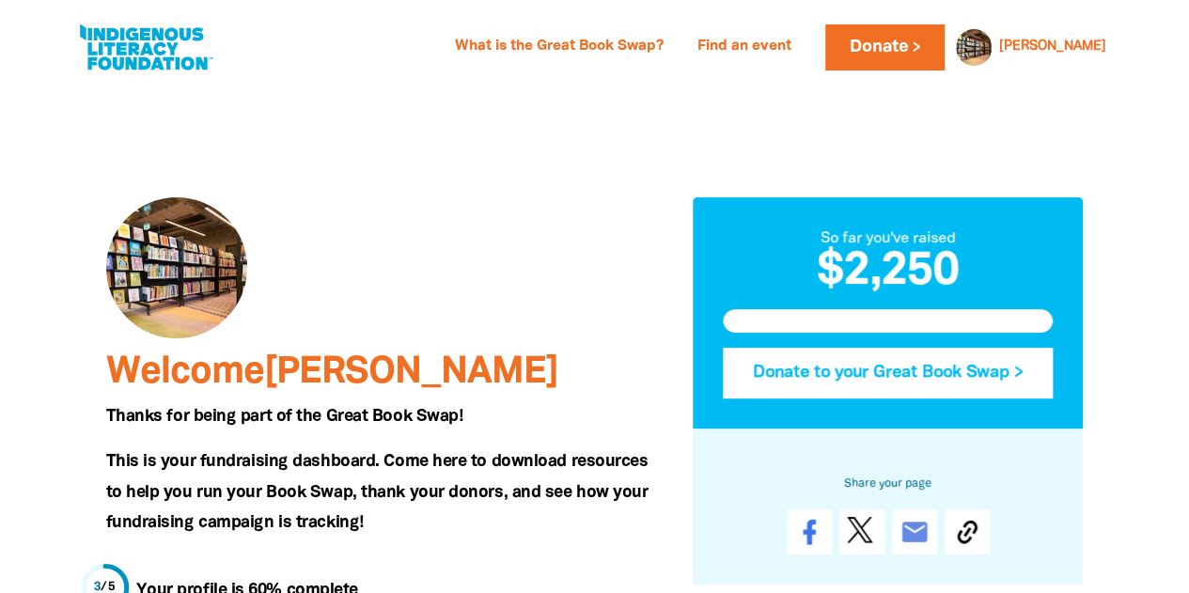
click at [982, 368] on button "Donate to your Great Book Swap >" at bounding box center [888, 373] width 331 height 51
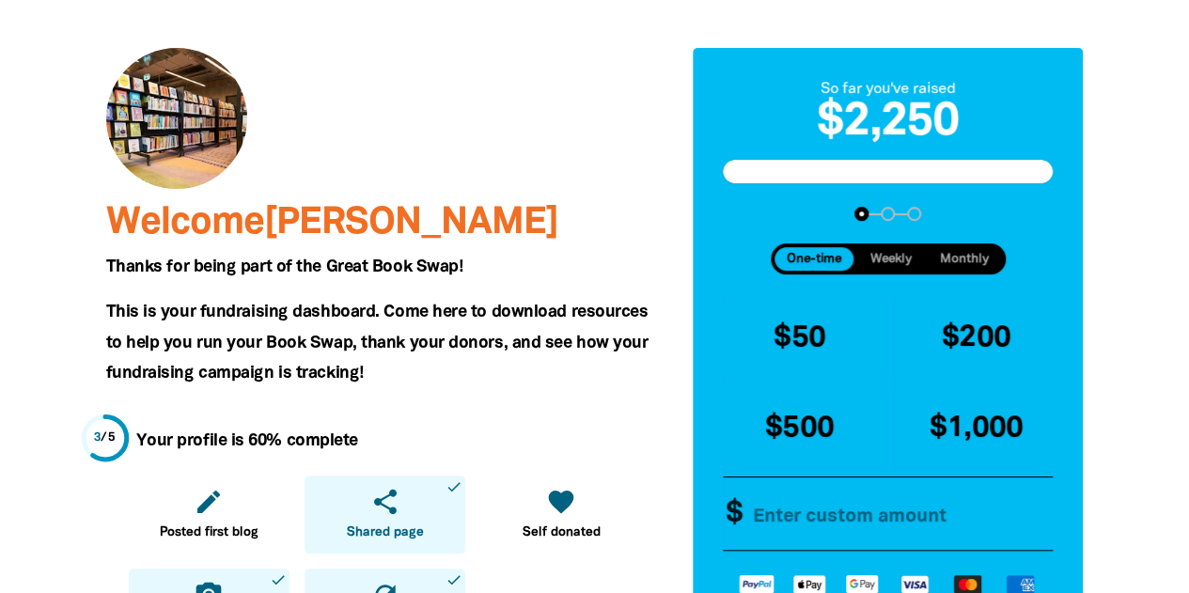
scroll to position [148, 0]
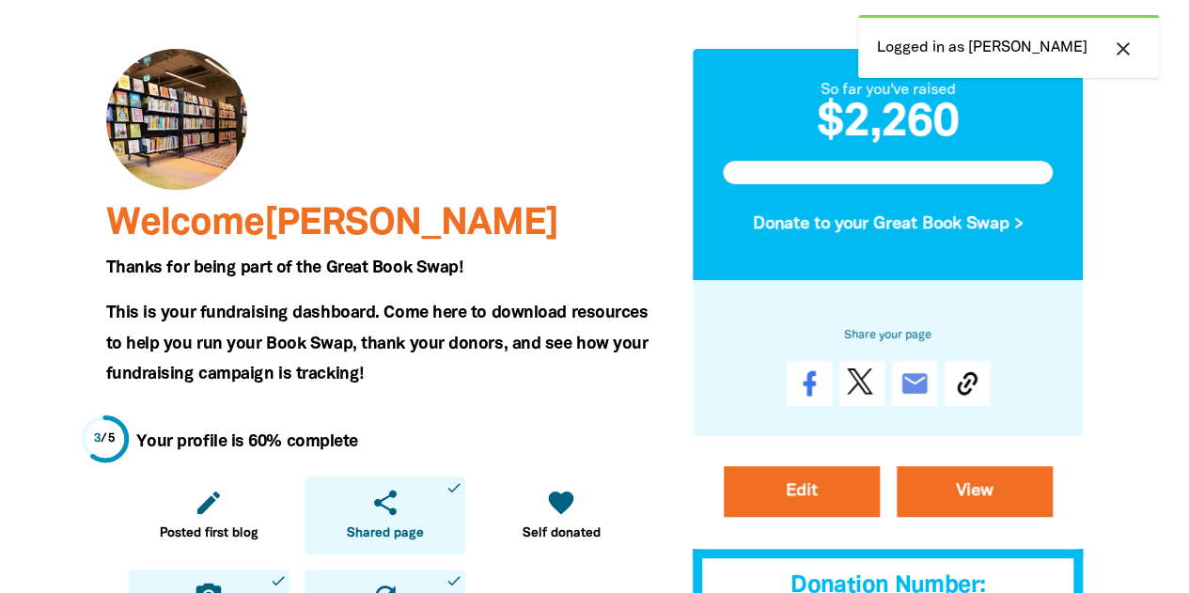
click at [1123, 47] on icon "close" at bounding box center [1123, 49] width 23 height 23
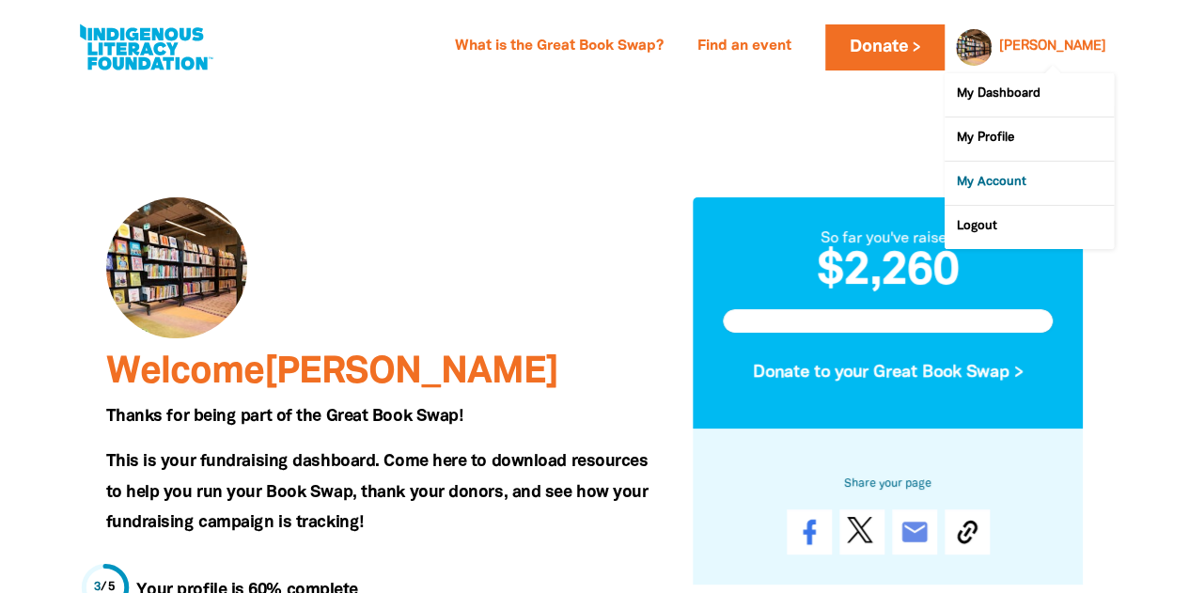
click at [1012, 187] on link "My Account" at bounding box center [1028, 183] width 169 height 43
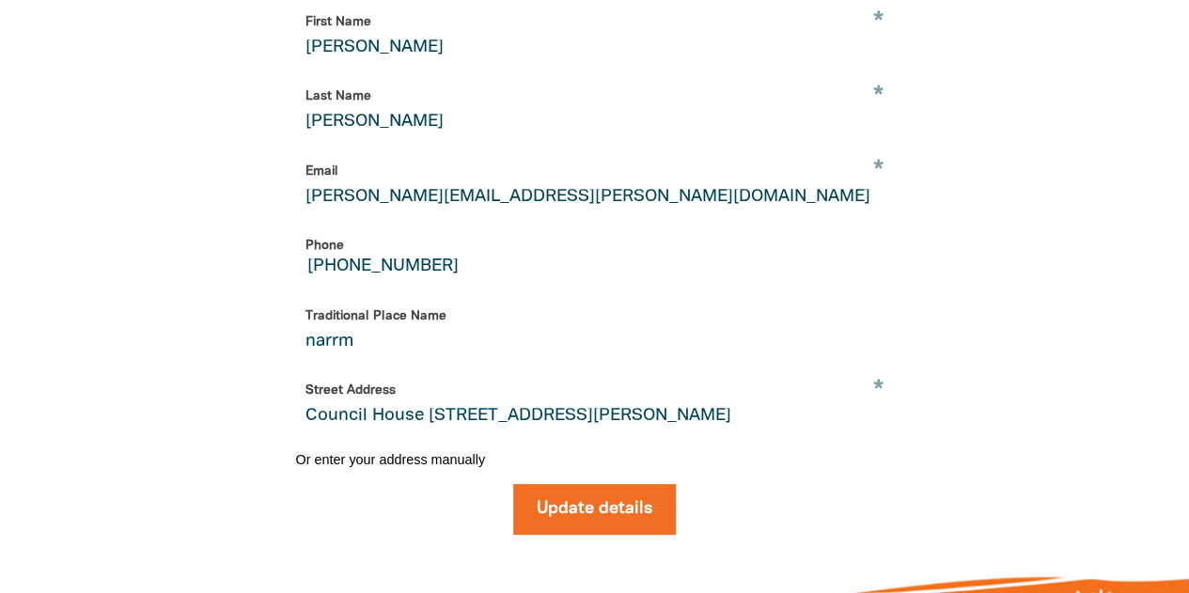
select select "AU"
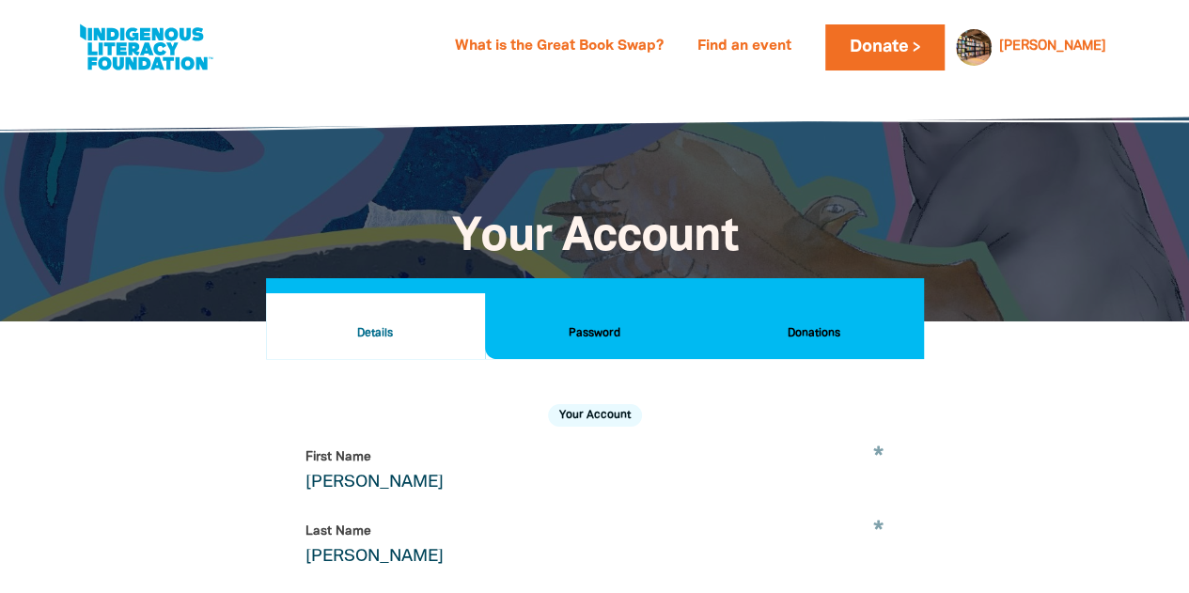
click at [822, 326] on h2 "Donations" at bounding box center [813, 333] width 189 height 21
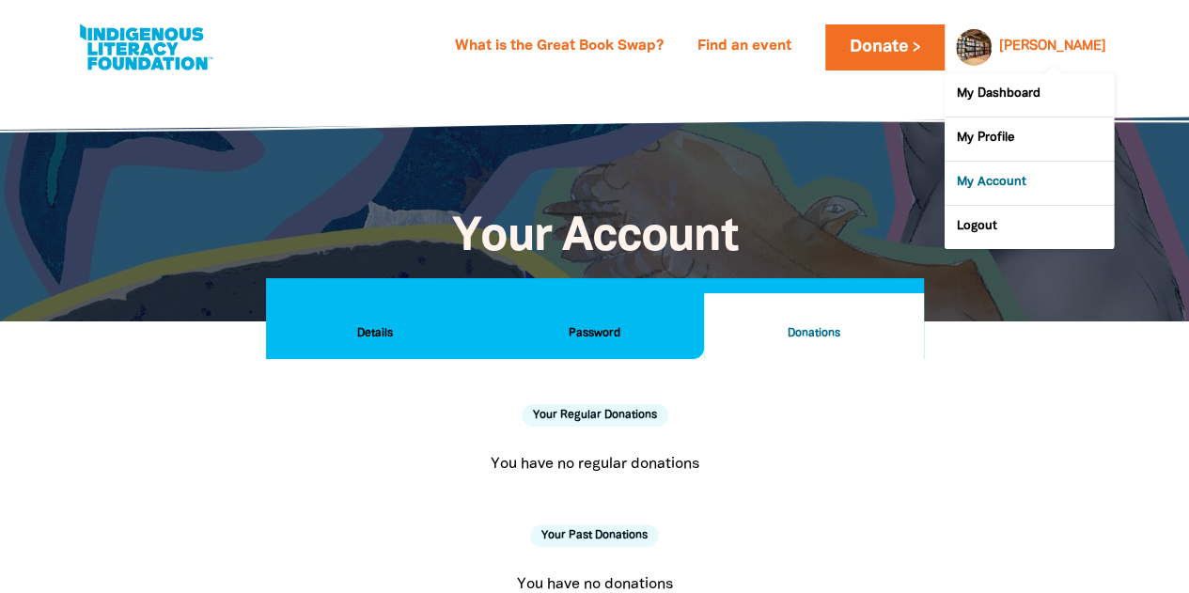
click at [1002, 188] on link "My Account" at bounding box center [1028, 183] width 169 height 43
click at [1036, 86] on link "My Dashboard" at bounding box center [1028, 94] width 169 height 43
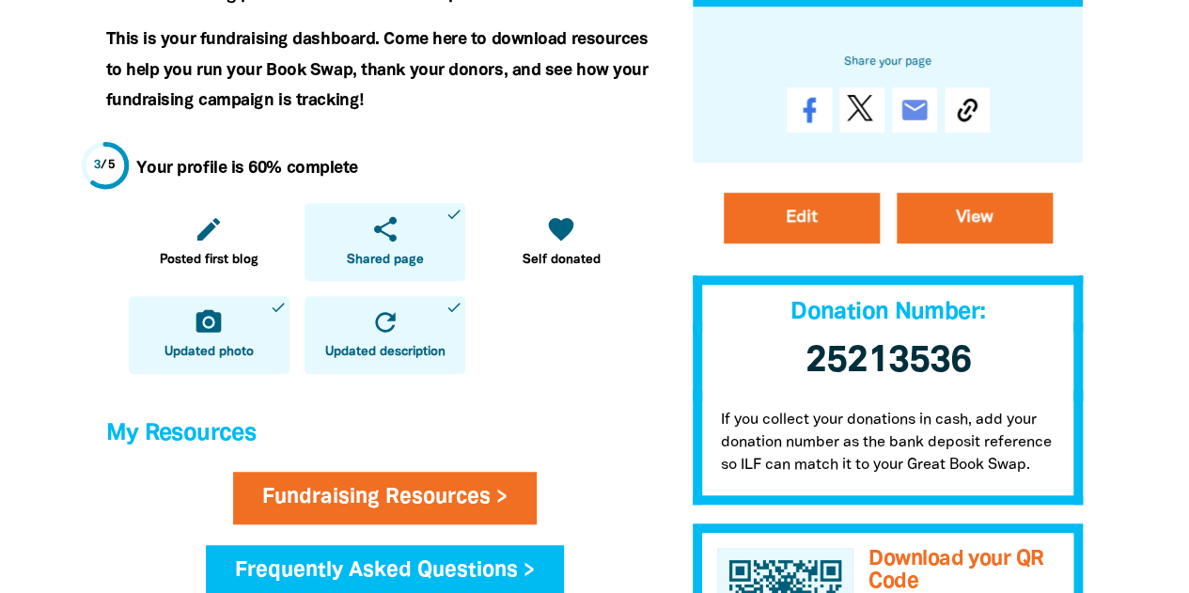
scroll to position [420, 0]
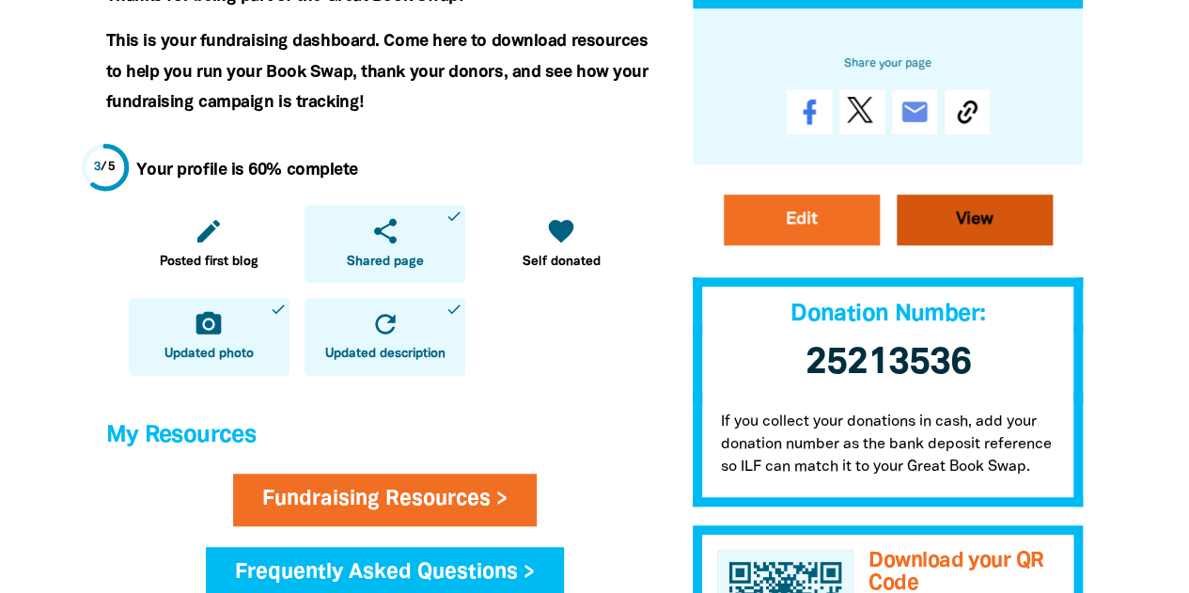
click at [967, 217] on link "View" at bounding box center [974, 219] width 156 height 51
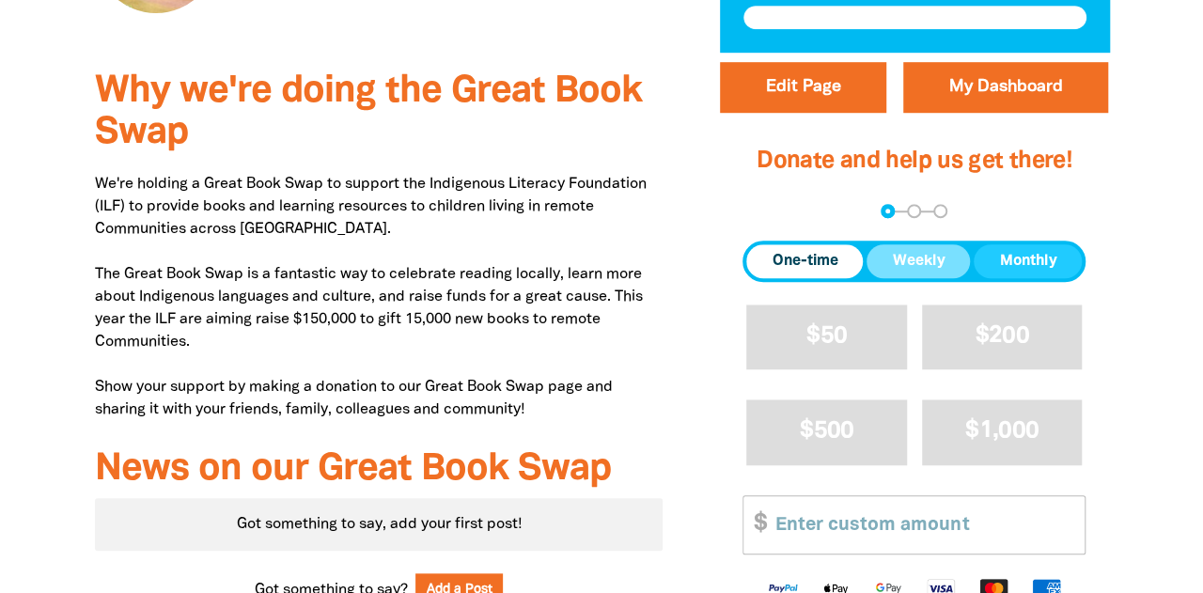
scroll to position [626, 0]
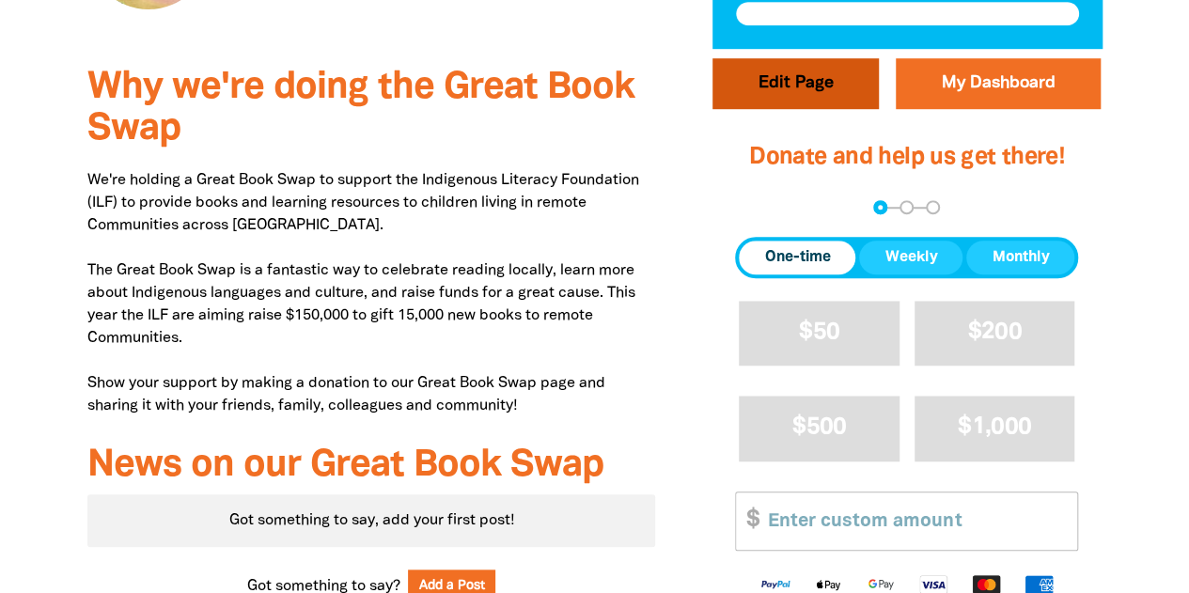
click at [828, 103] on button "Edit Page" at bounding box center [795, 83] width 166 height 51
select select "Yes"
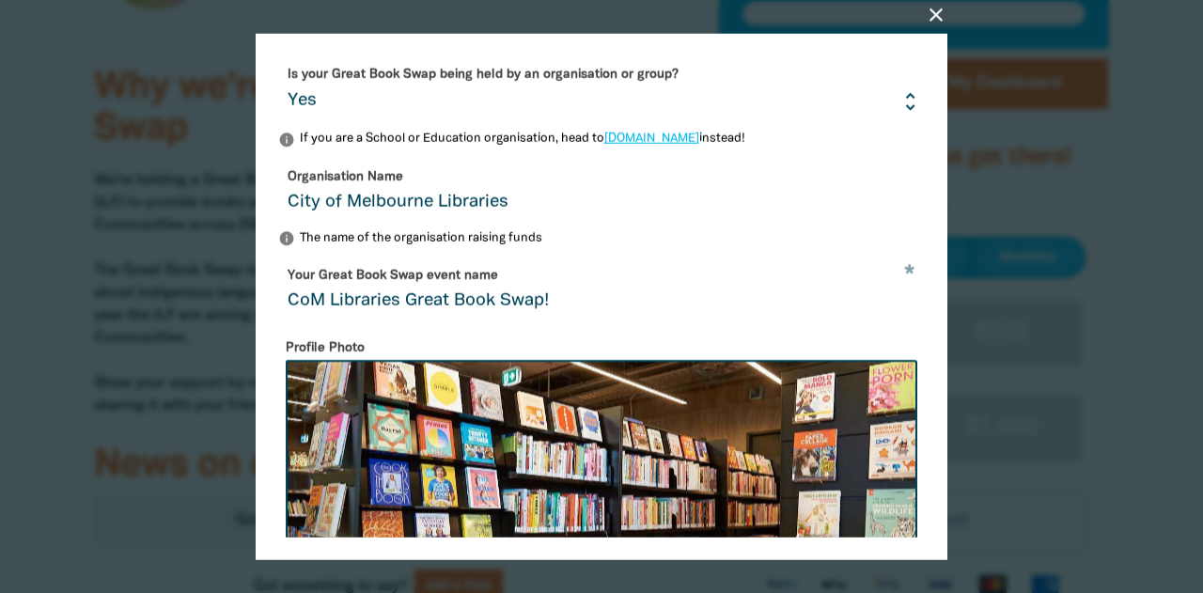
scroll to position [51, 0]
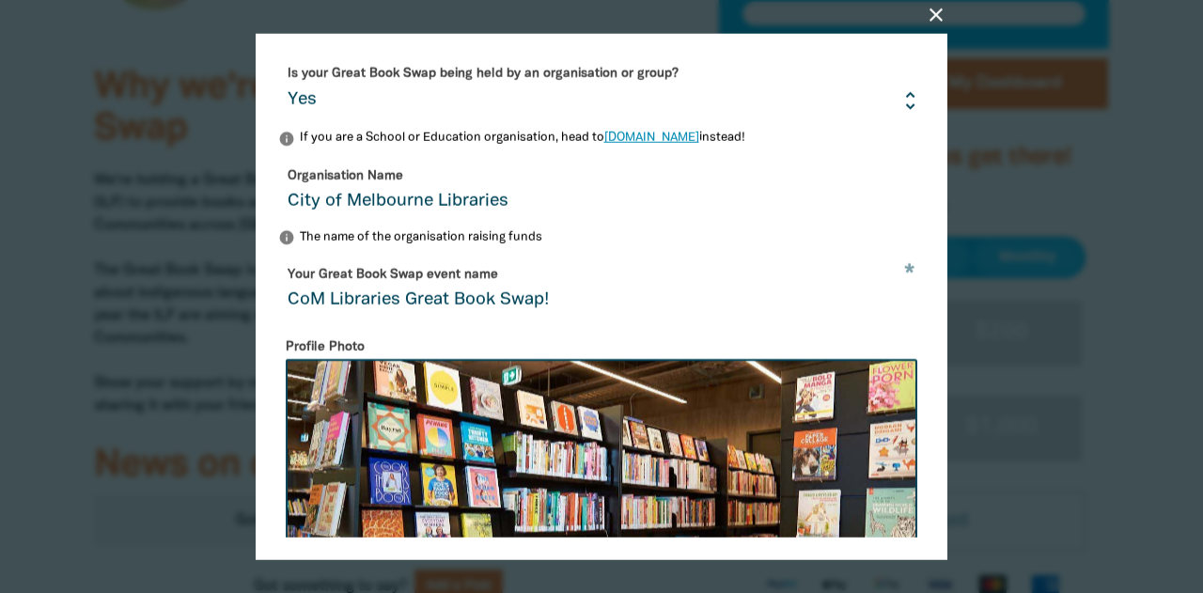
click at [699, 136] on link "edu.greatbookswap.org.au" at bounding box center [651, 137] width 95 height 11
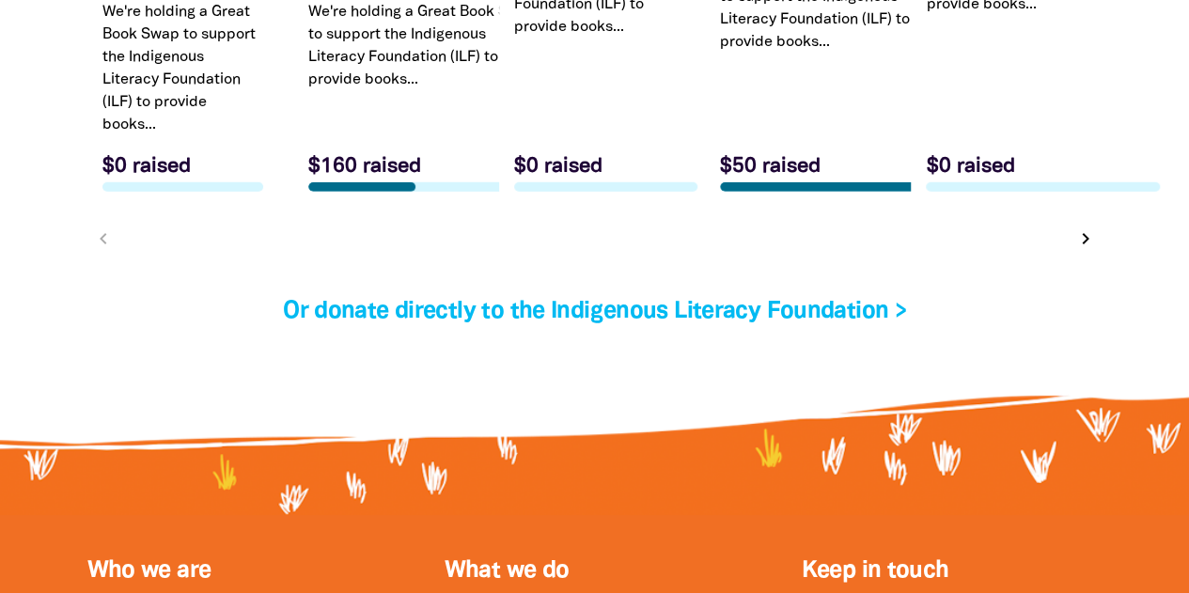
scroll to position [6198, 0]
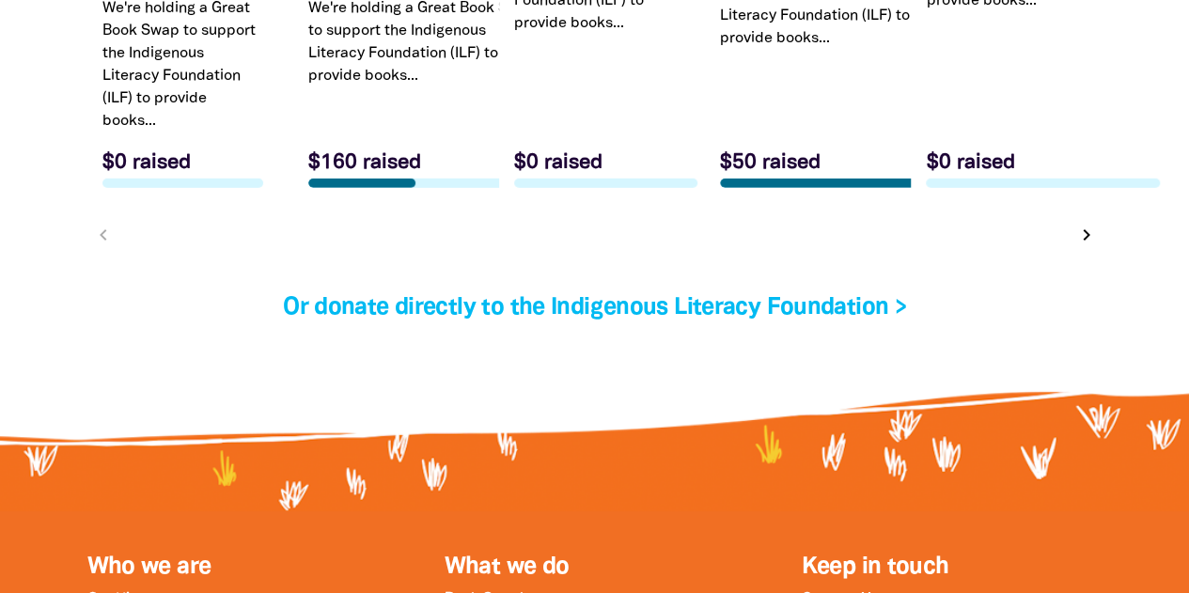
click at [1092, 238] on icon "chevron_right" at bounding box center [1086, 235] width 23 height 23
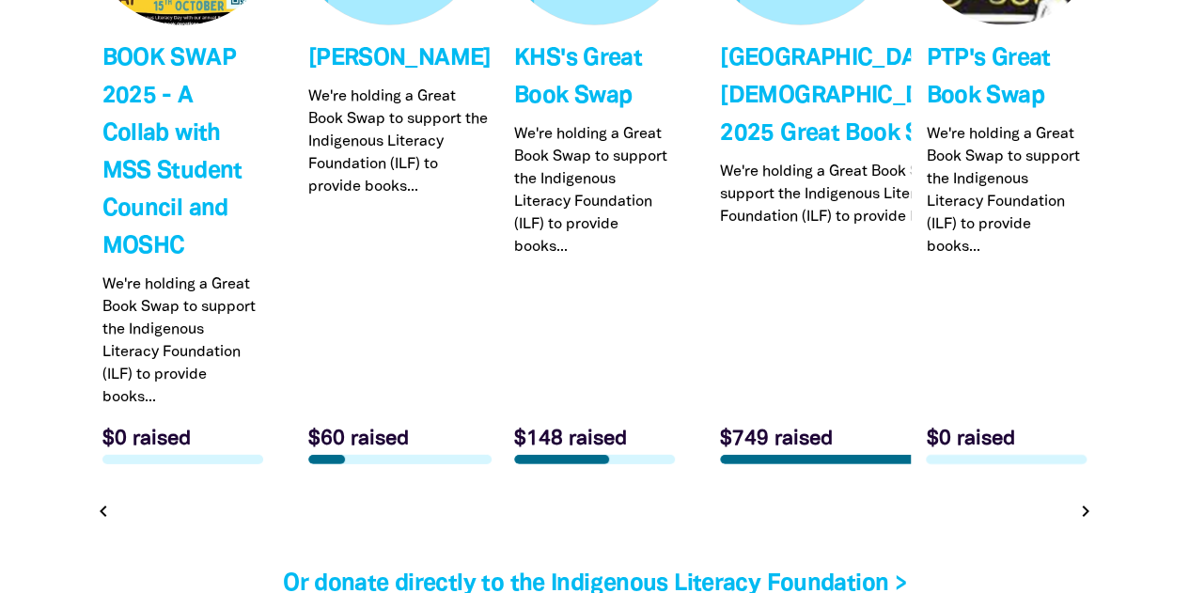
scroll to position [6026, 0]
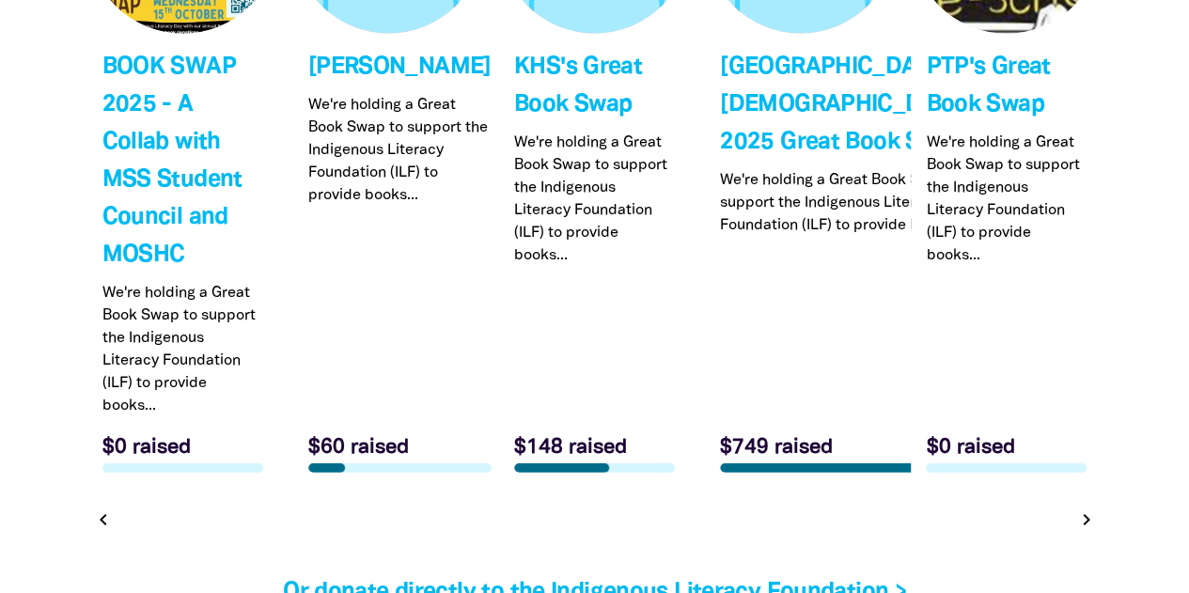
click at [1082, 508] on icon "chevron_right" at bounding box center [1086, 519] width 23 height 23
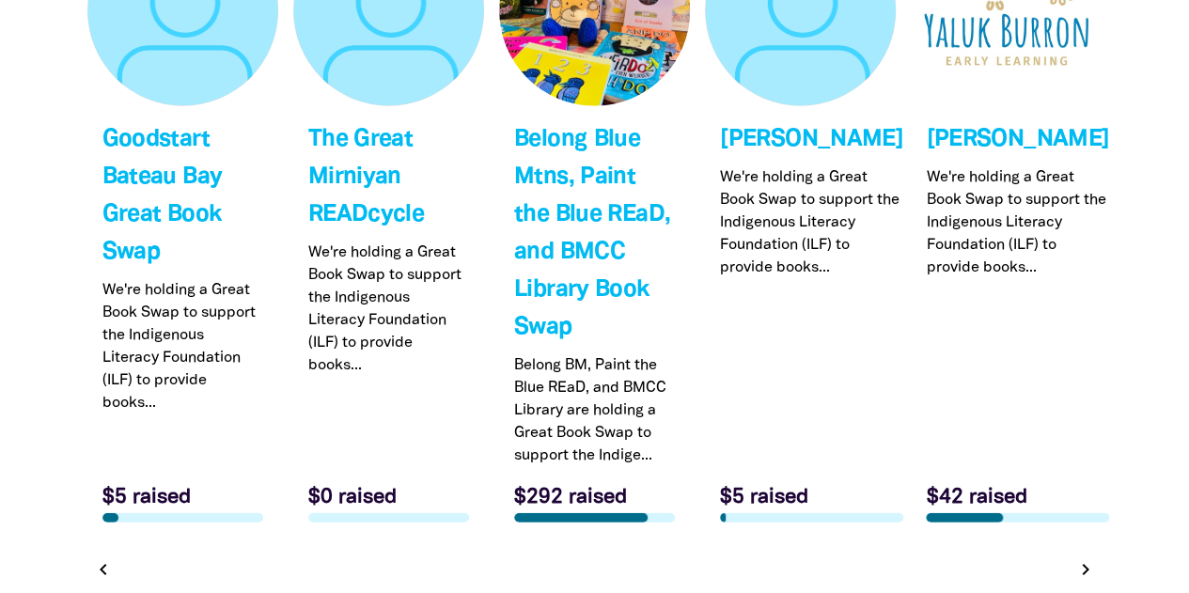
scroll to position [5953, 0]
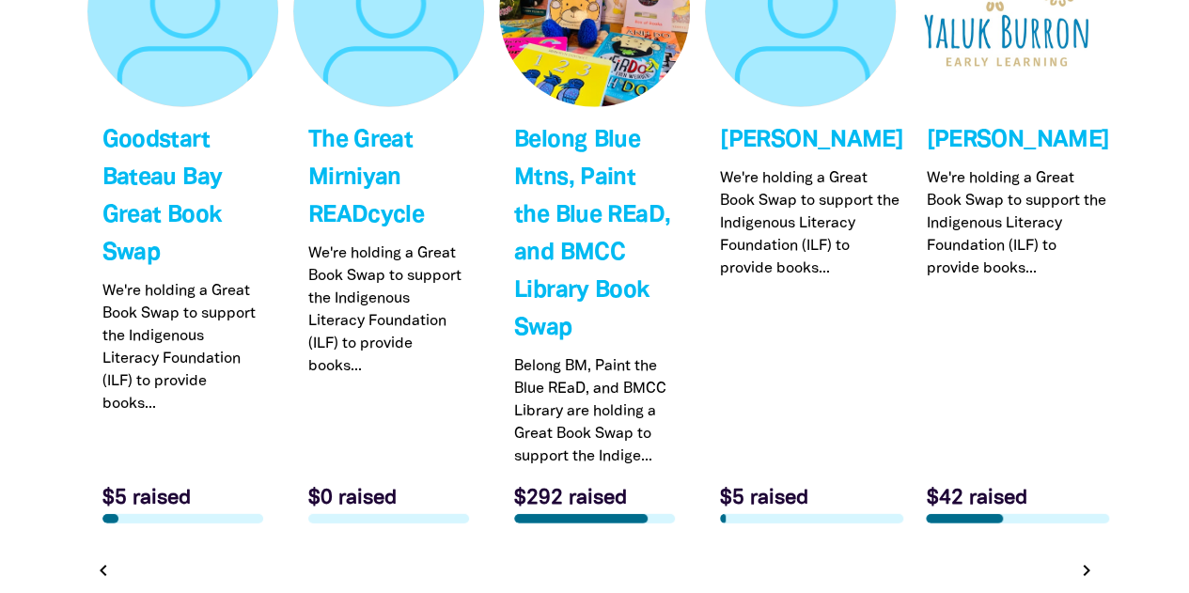
click at [1085, 559] on icon "chevron_right" at bounding box center [1086, 570] width 23 height 23
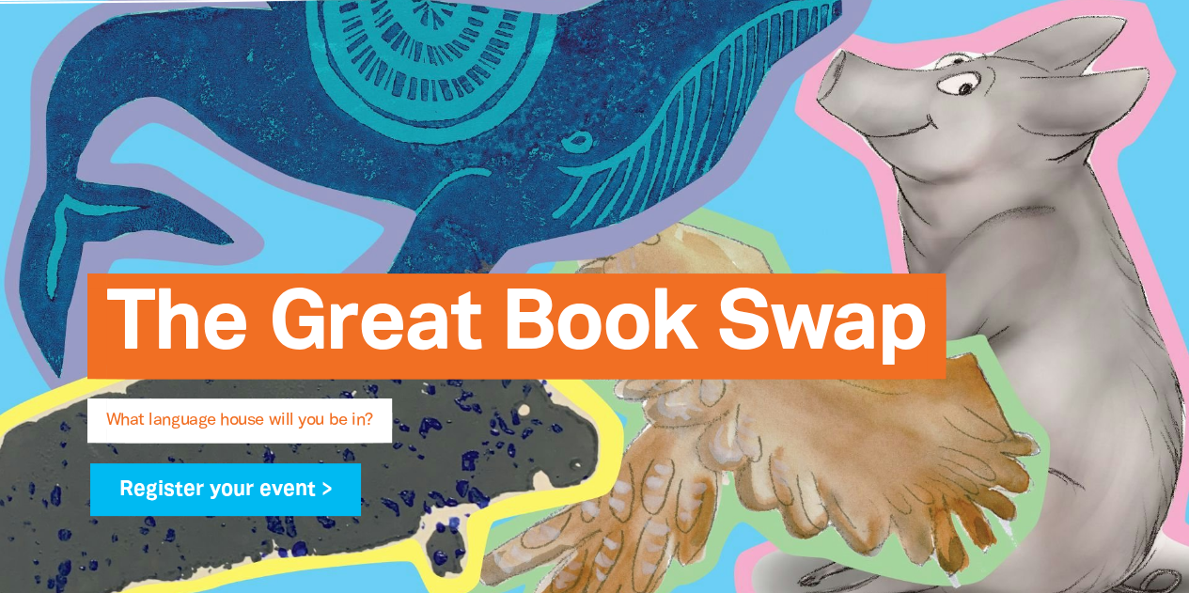
scroll to position [0, 0]
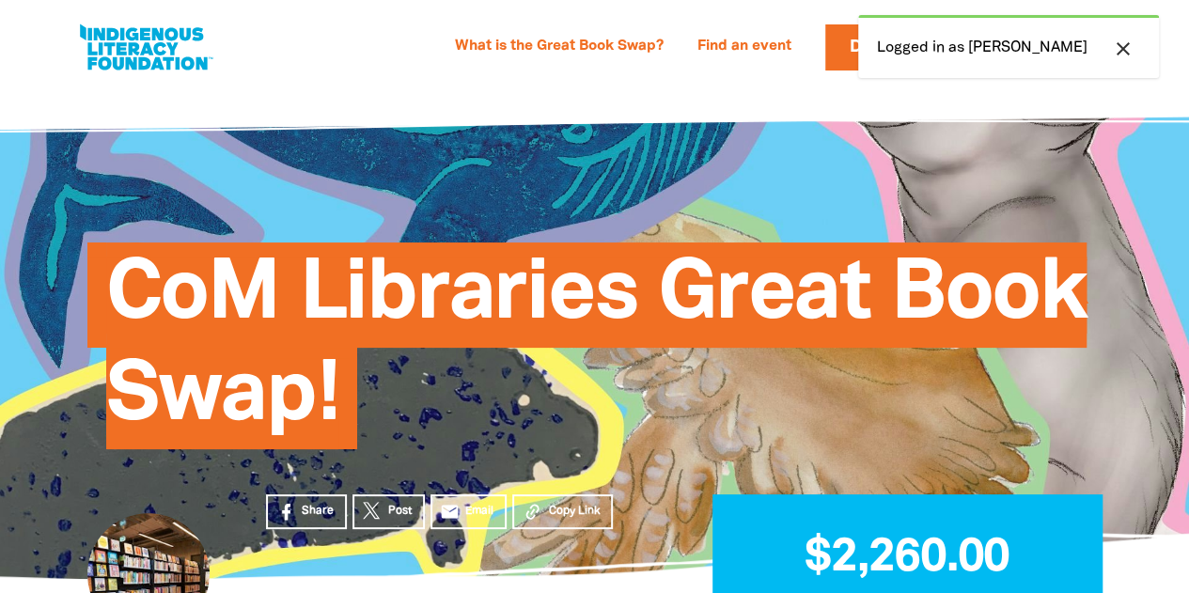
click at [1124, 45] on icon "close" at bounding box center [1123, 49] width 23 height 23
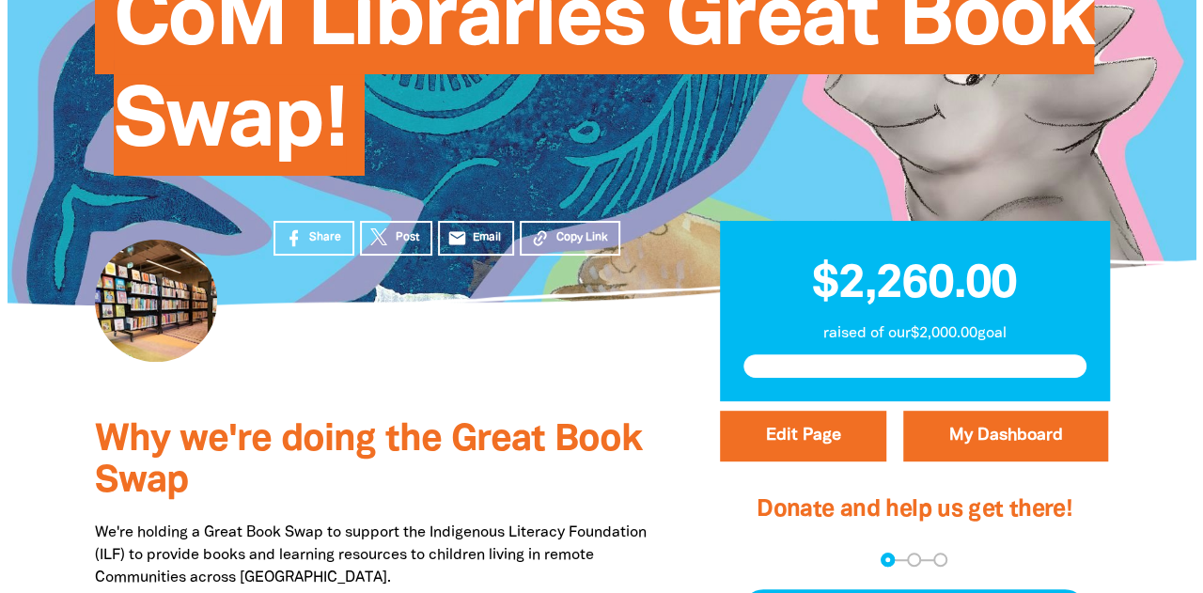
scroll to position [272, 0]
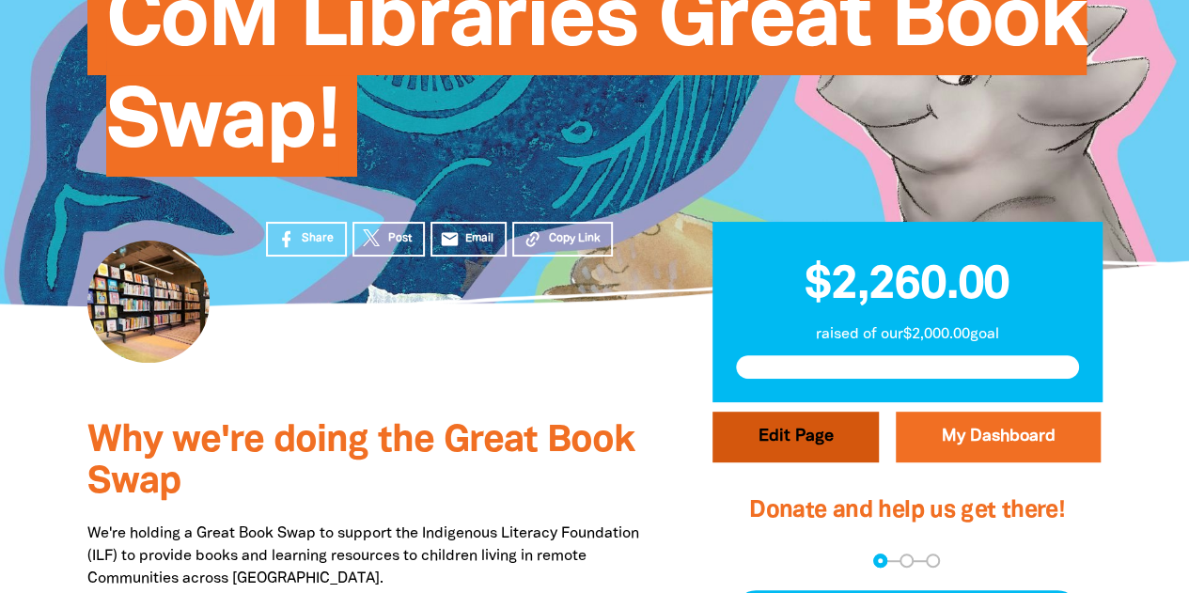
click at [806, 439] on button "Edit Page" at bounding box center [795, 437] width 166 height 51
select select "Yes"
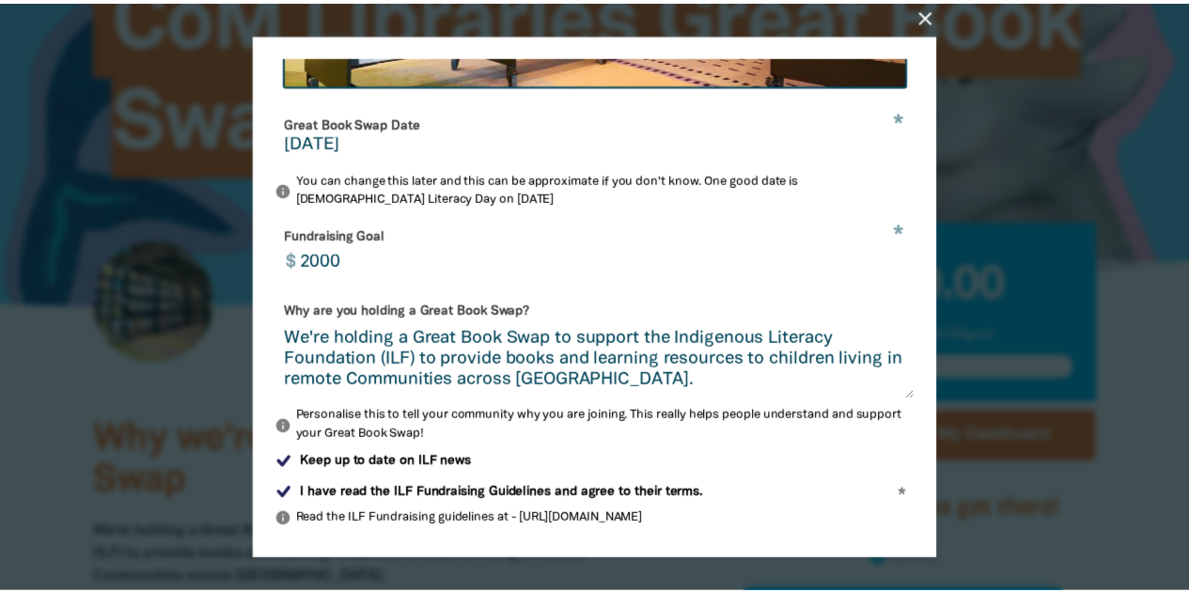
scroll to position [680, 0]
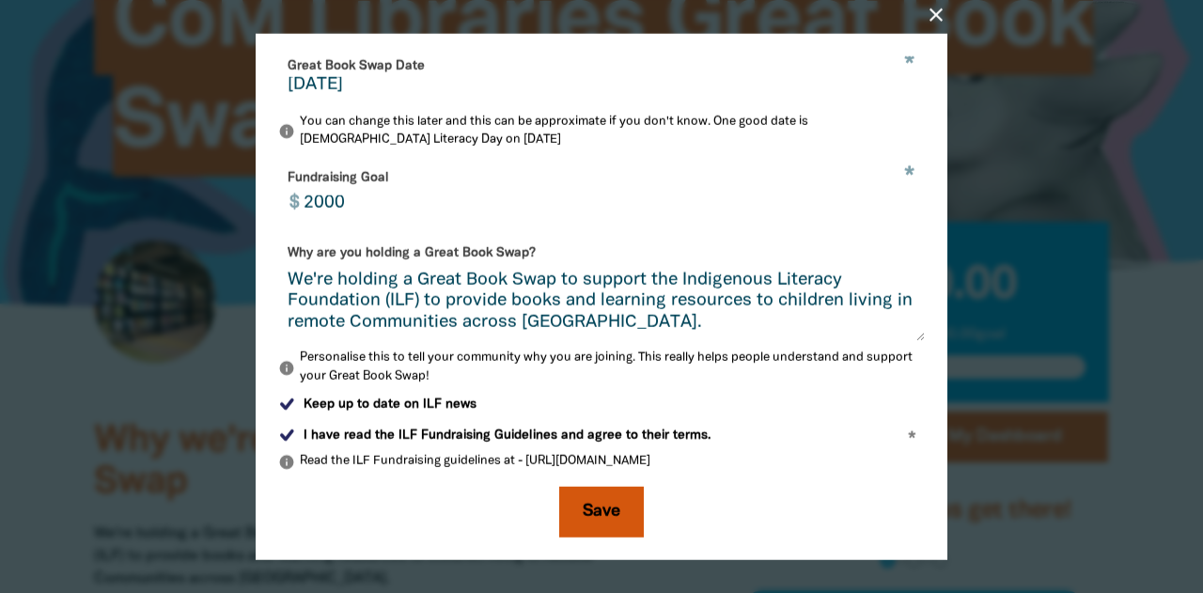
click at [617, 512] on button "Save" at bounding box center [601, 512] width 85 height 51
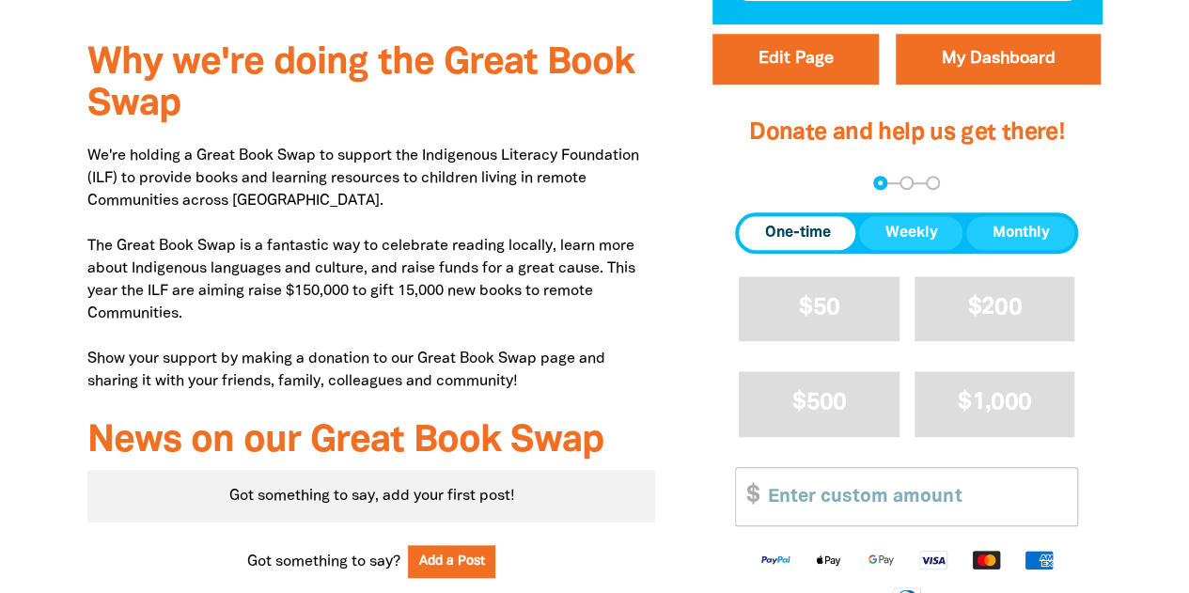
scroll to position [651, 0]
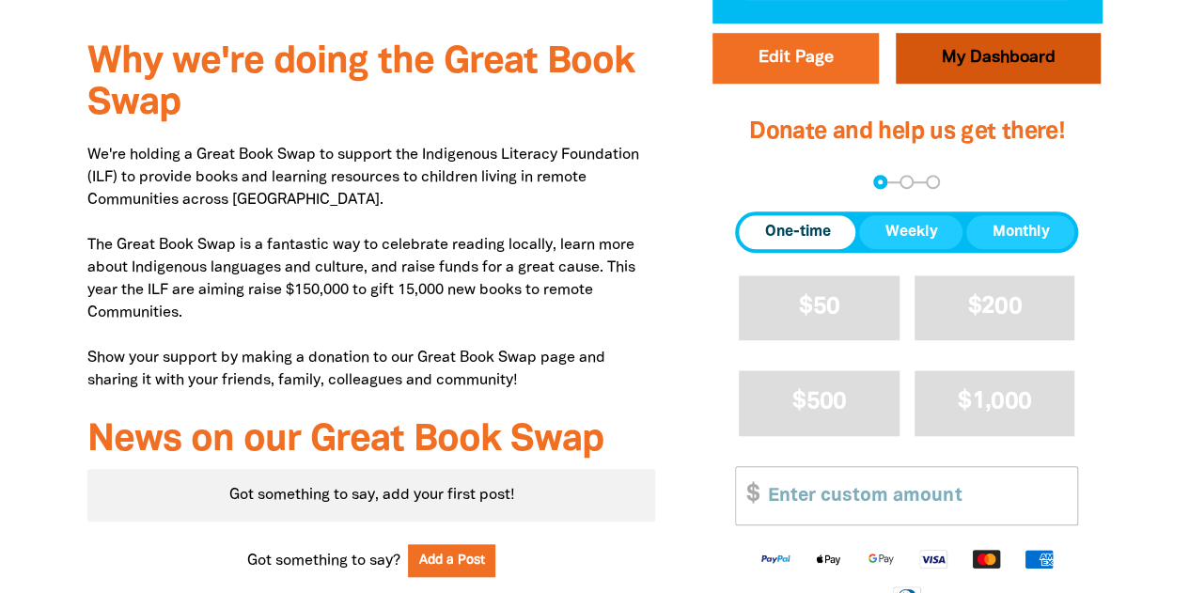
click at [990, 60] on link "My Dashboard" at bounding box center [997, 58] width 205 height 51
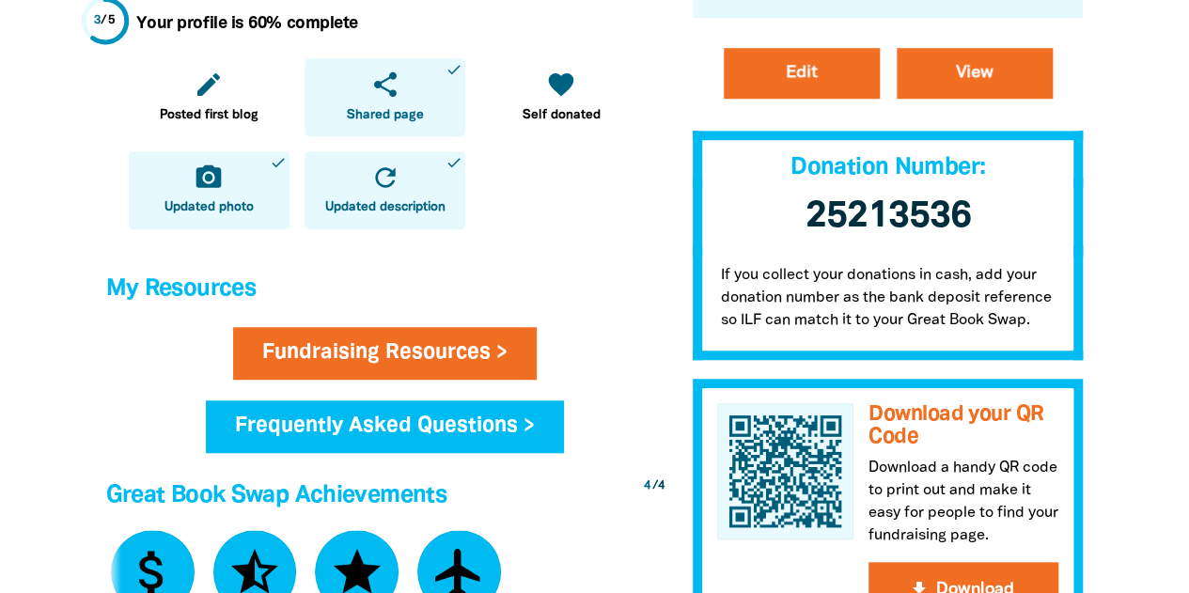
scroll to position [569, 0]
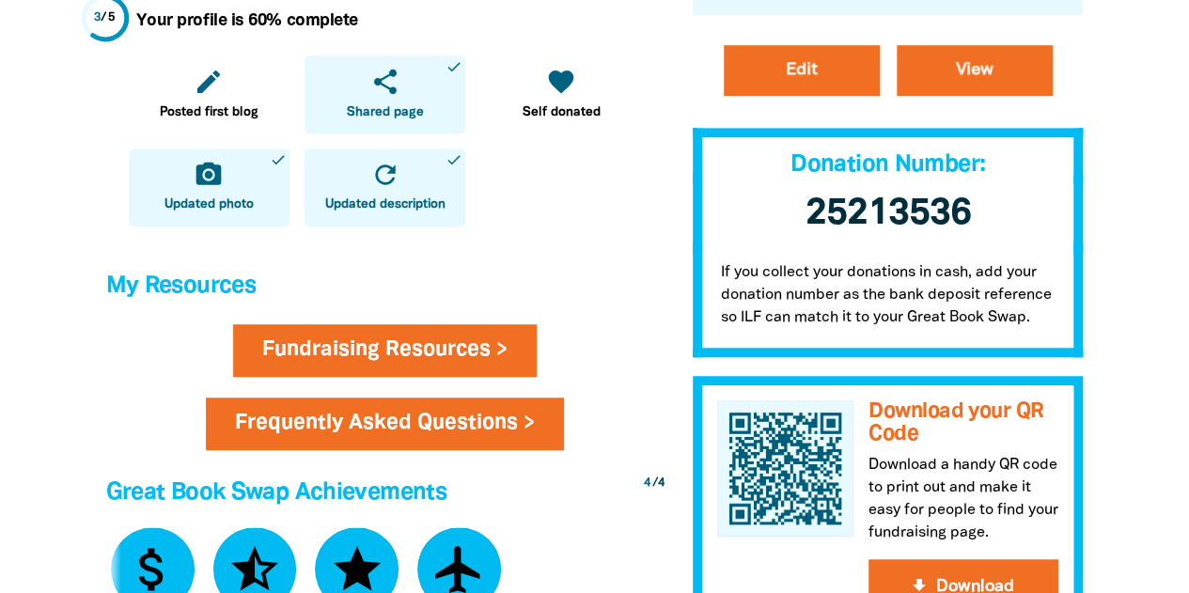
click at [512, 420] on link "Frequently Asked Questions >" at bounding box center [385, 423] width 358 height 53
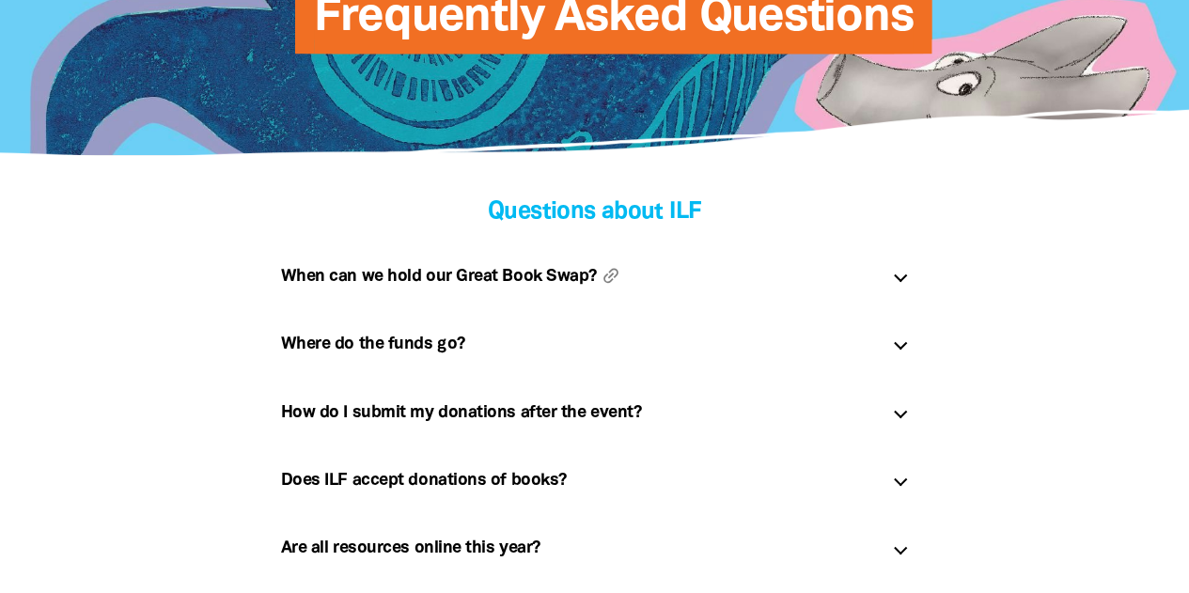
scroll to position [321, 0]
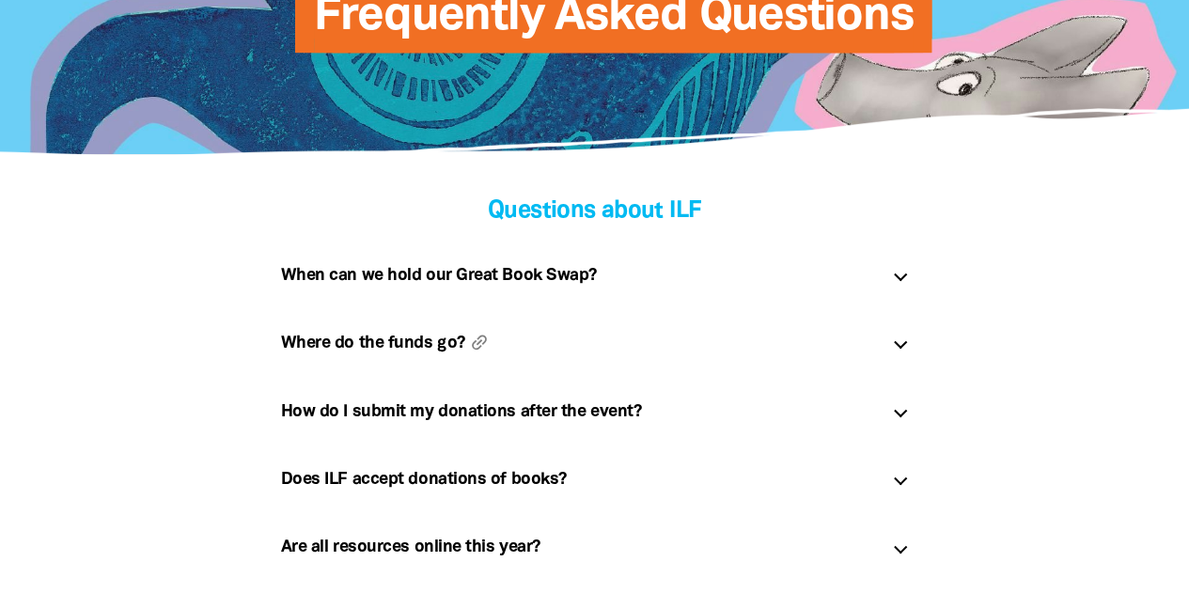
click at [542, 357] on h5 "Where do the funds go? link" at bounding box center [579, 343] width 597 height 30
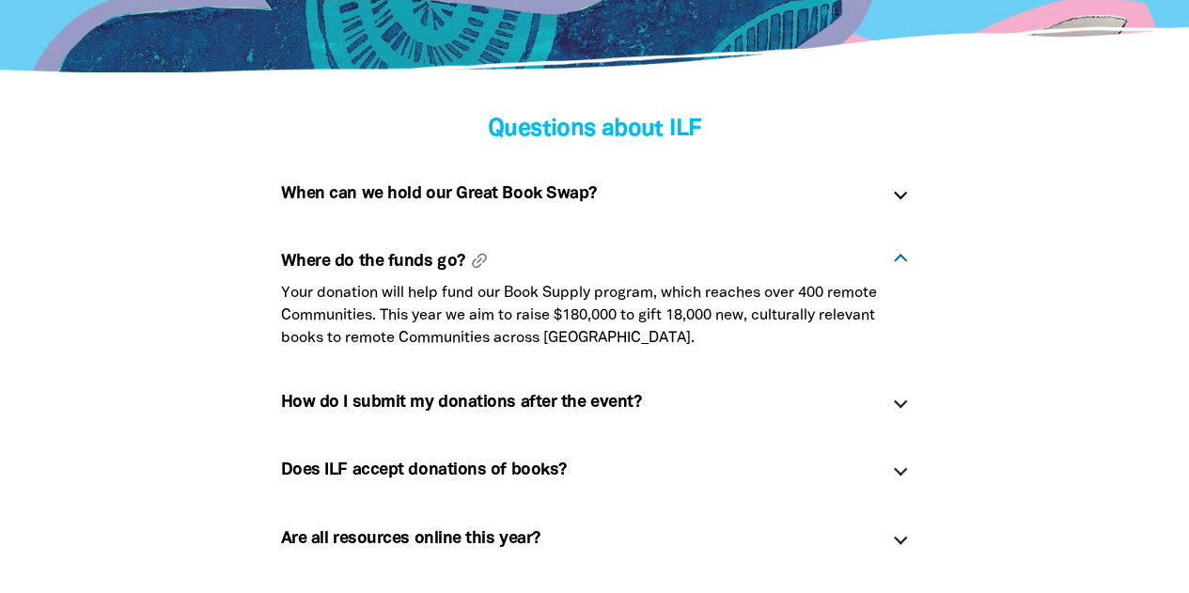
scroll to position [413, 0]
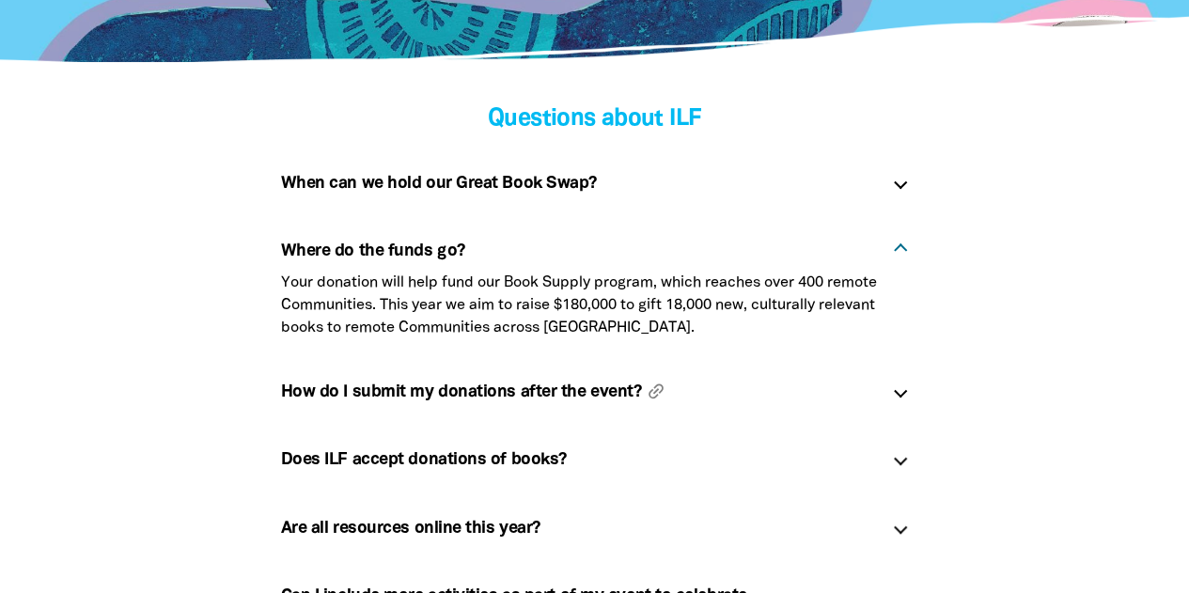
click at [545, 378] on h5 "How do I submit my donations after the event? link" at bounding box center [579, 392] width 597 height 30
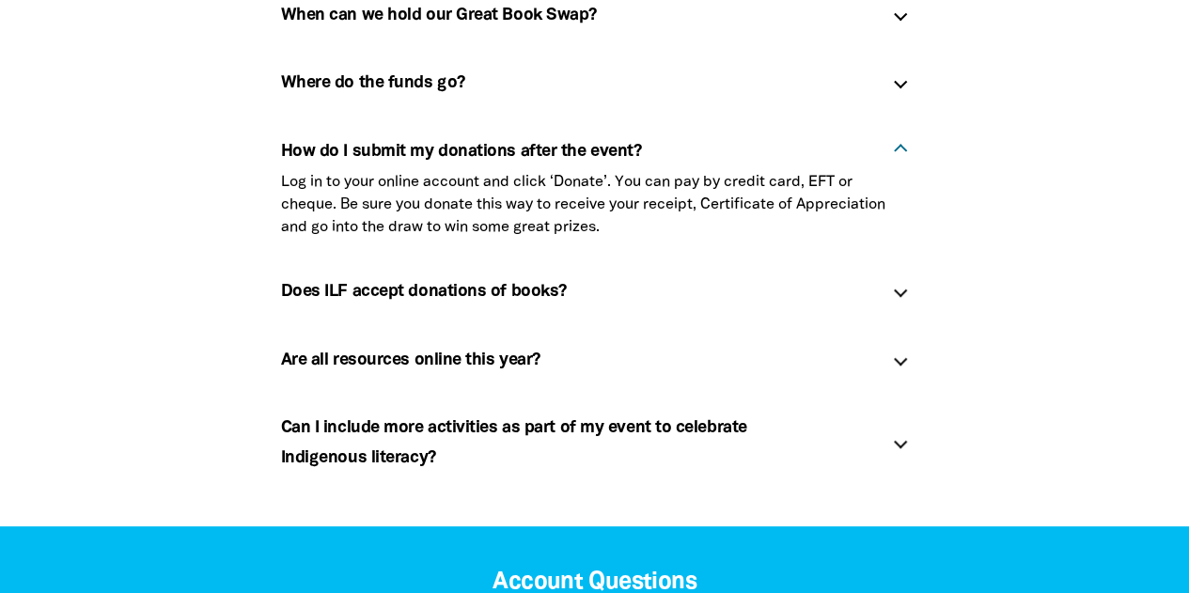
scroll to position [590, 0]
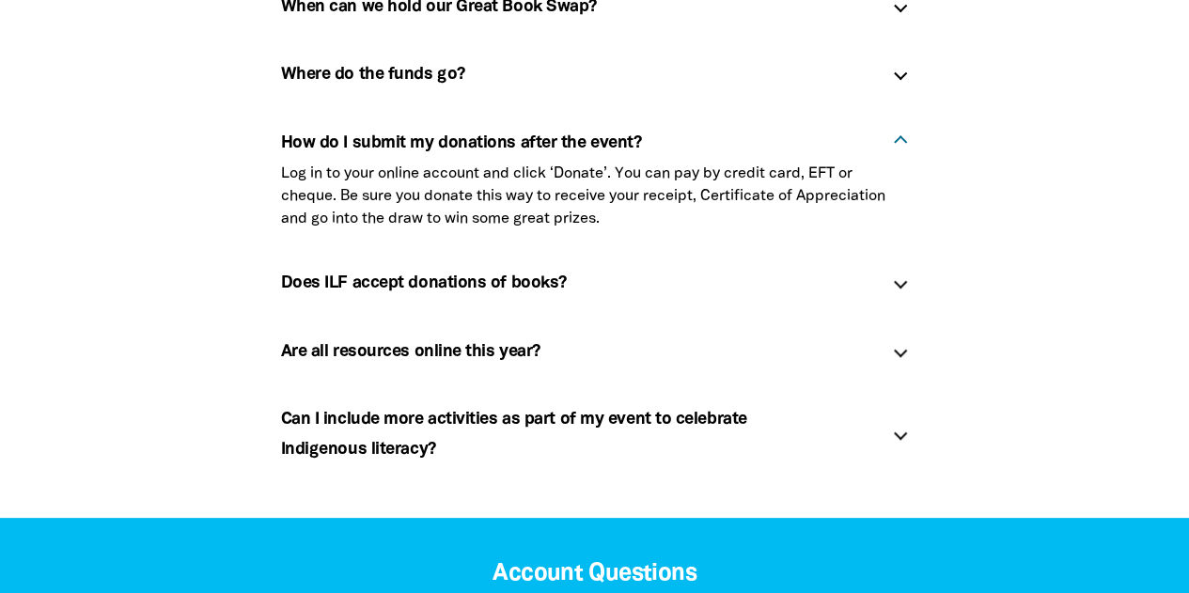
click at [558, 358] on icon "link" at bounding box center [554, 349] width 29 height 29
click at [519, 348] on h5 "Are all resources online this year? link" at bounding box center [579, 351] width 597 height 30
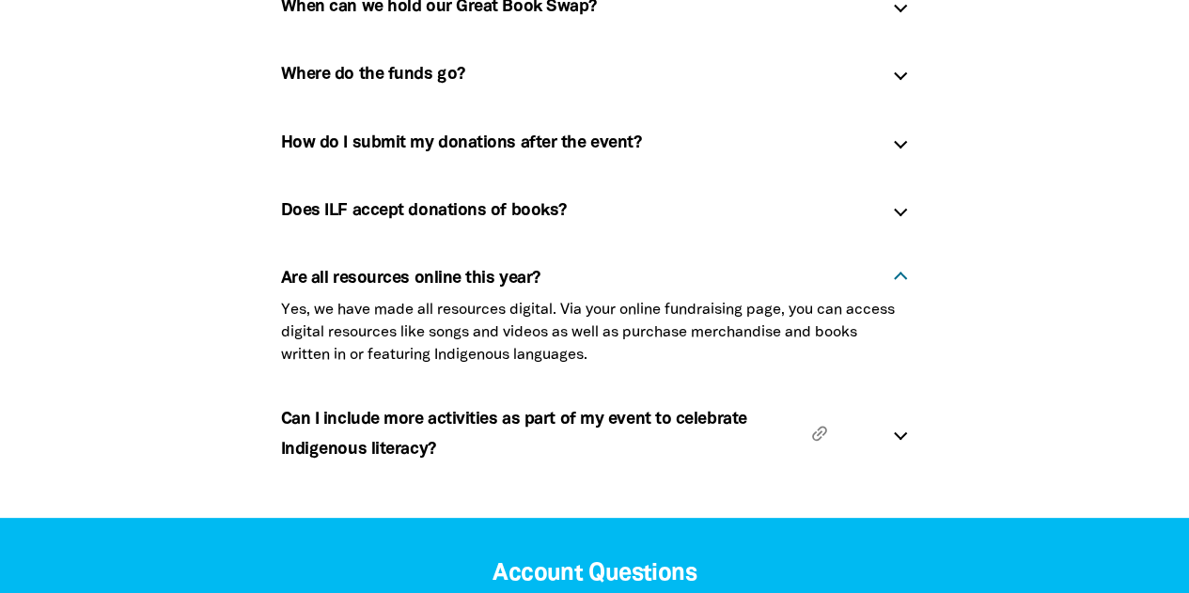
click at [524, 422] on h5 "Can I include more activities as part of my event to celebrate Indigenous liter…" at bounding box center [579, 434] width 597 height 61
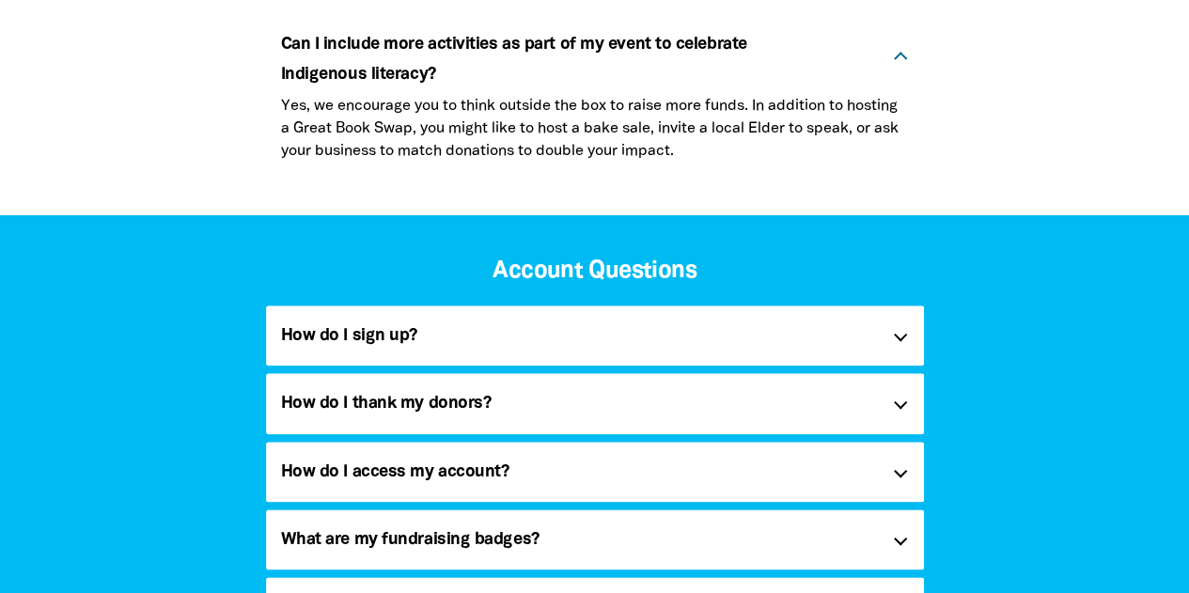
scroll to position [894, 0]
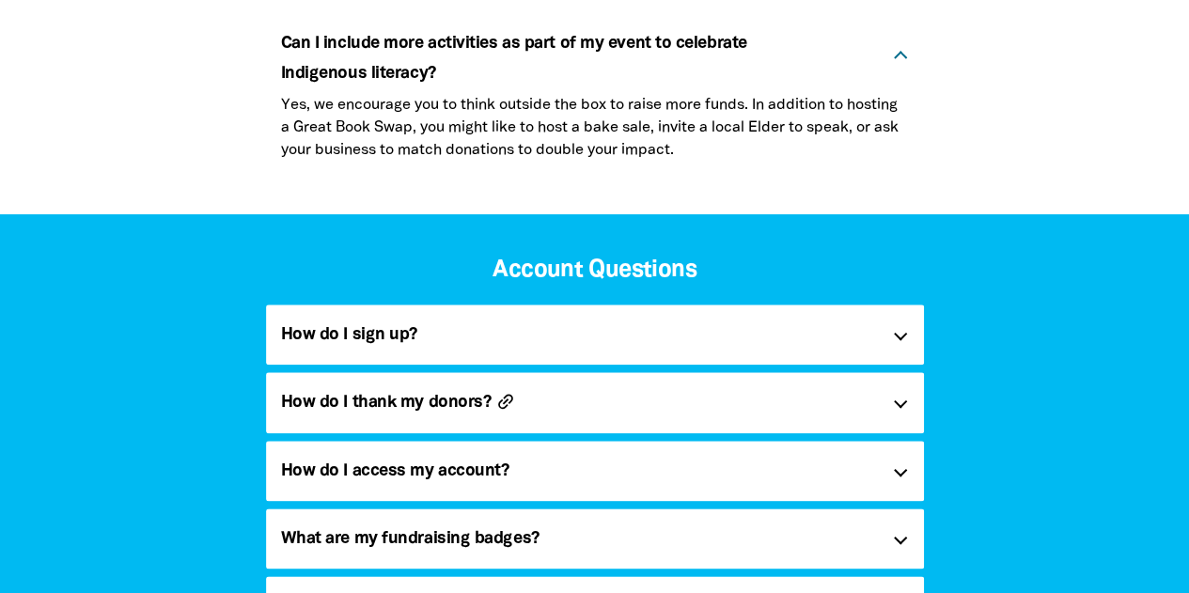
click at [526, 399] on button "link" at bounding box center [542, 401] width 95 height 21
click at [690, 387] on h5 "How do I thank my donors? link" at bounding box center [579, 402] width 597 height 30
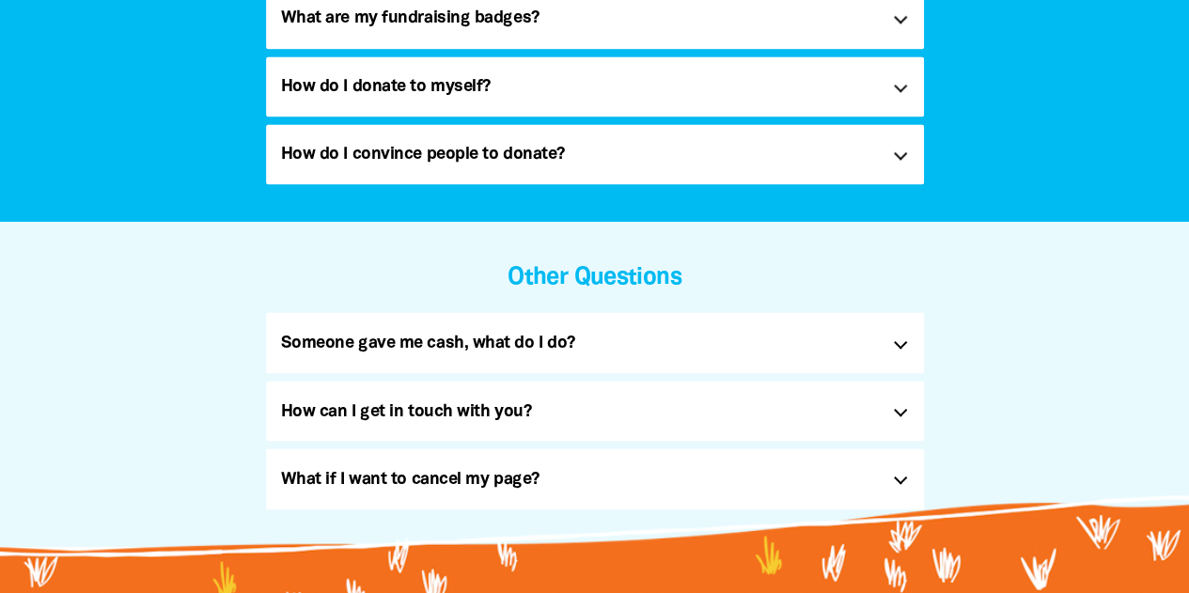
scroll to position [1449, 0]
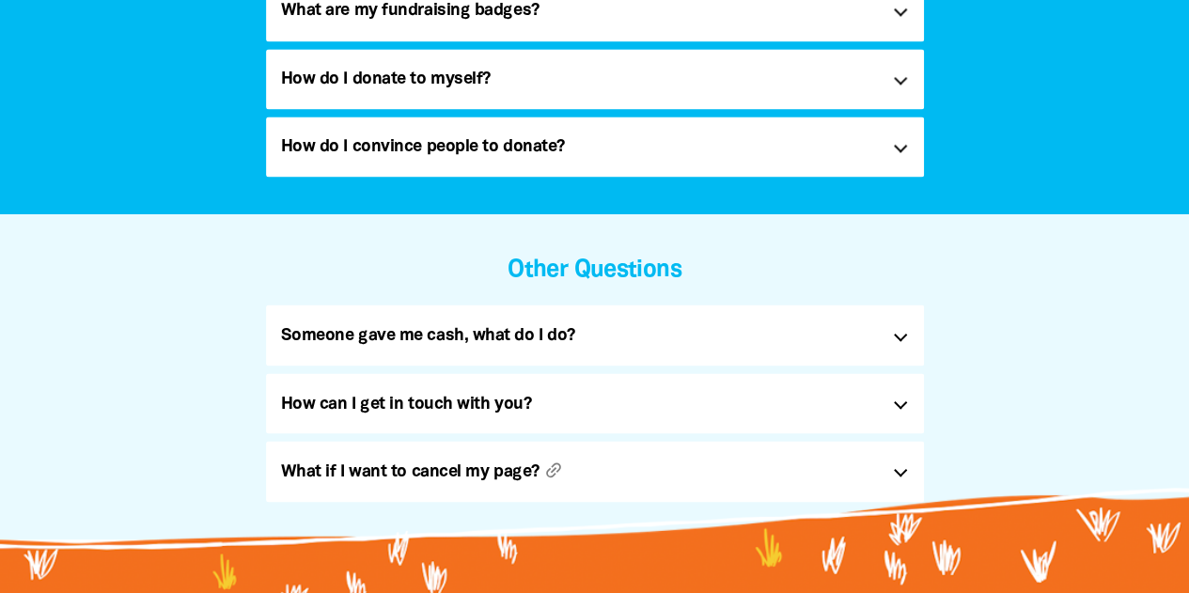
click at [631, 475] on h5 "What if I want to cancel my page? link" at bounding box center [579, 471] width 597 height 30
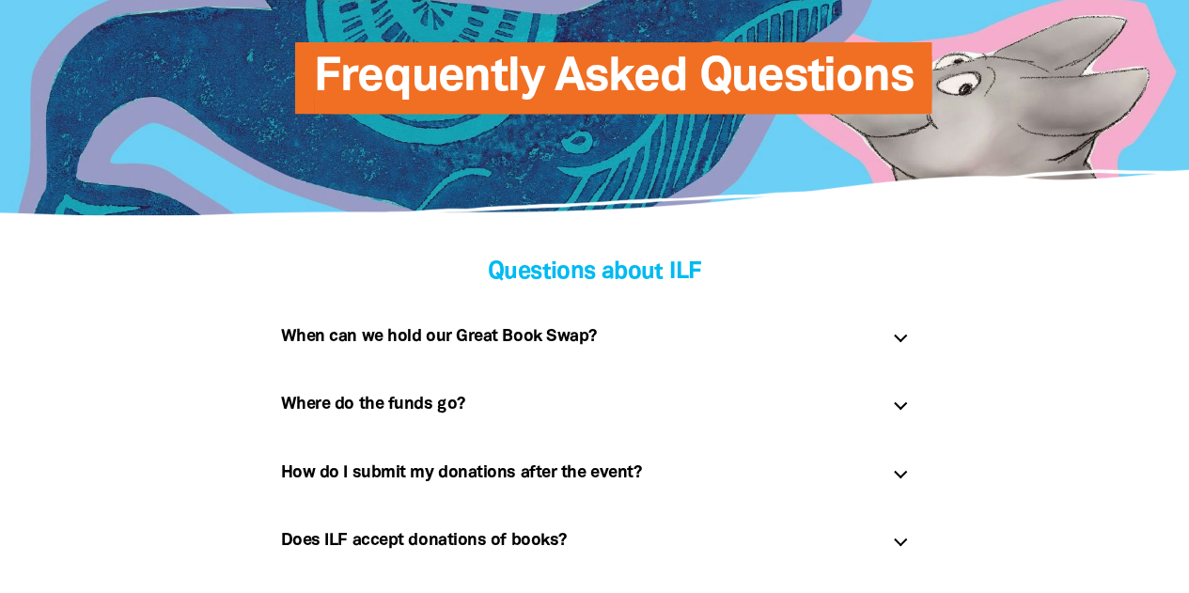
scroll to position [0, 0]
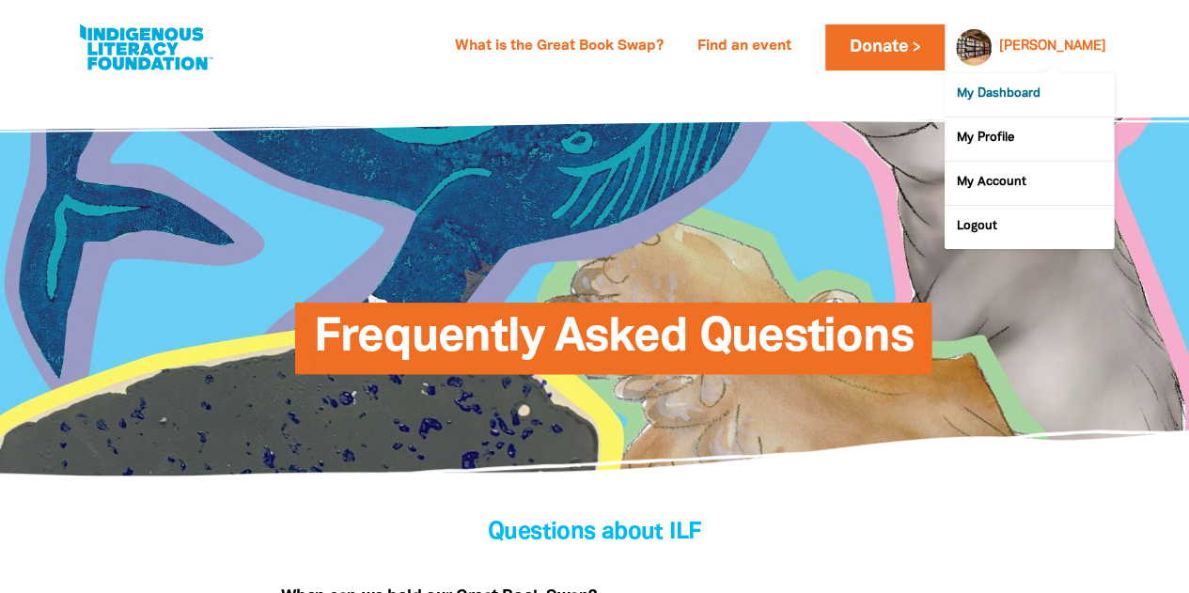
click at [1032, 101] on link "My Dashboard" at bounding box center [1028, 94] width 169 height 43
